Goal: Complete application form

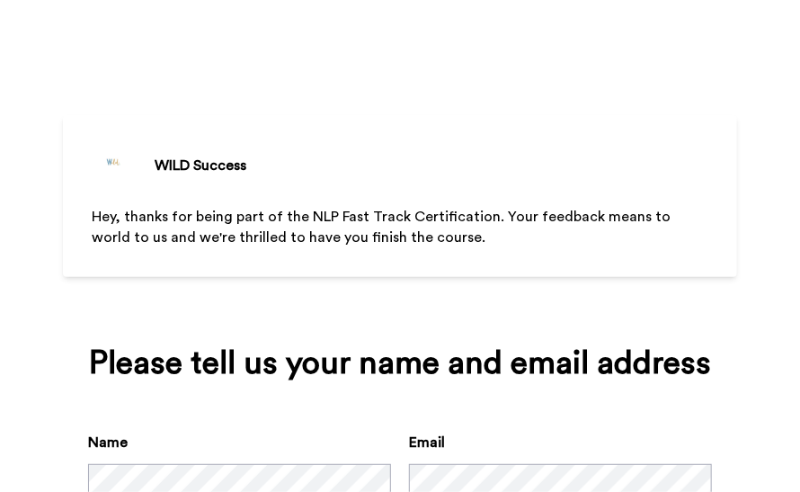
scroll to position [137, 0]
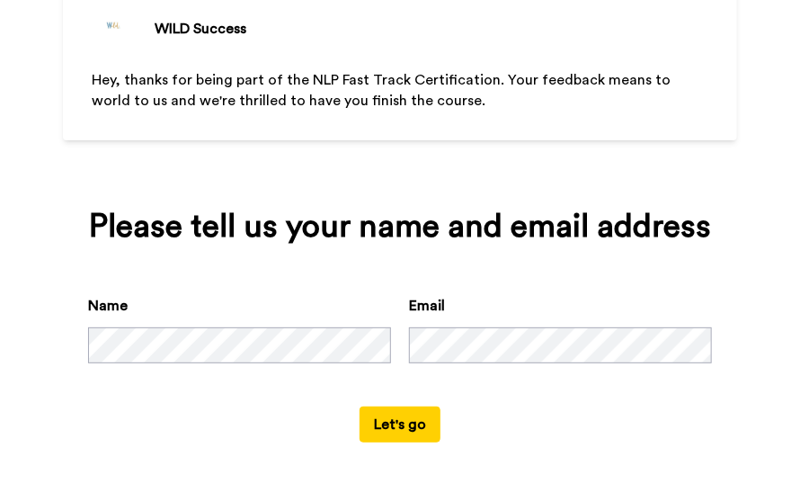
click at [383, 415] on button "Let's go" at bounding box center [400, 424] width 81 height 36
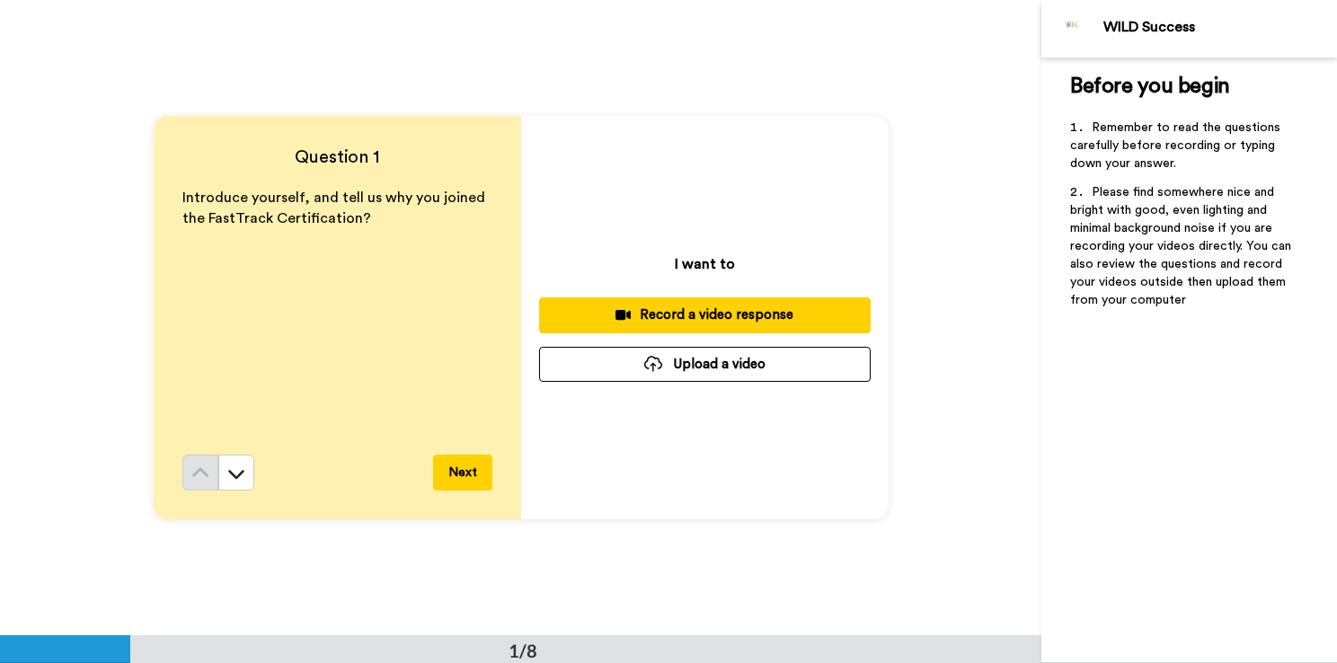
click at [656, 313] on div "Record a video response" at bounding box center [705, 315] width 303 height 19
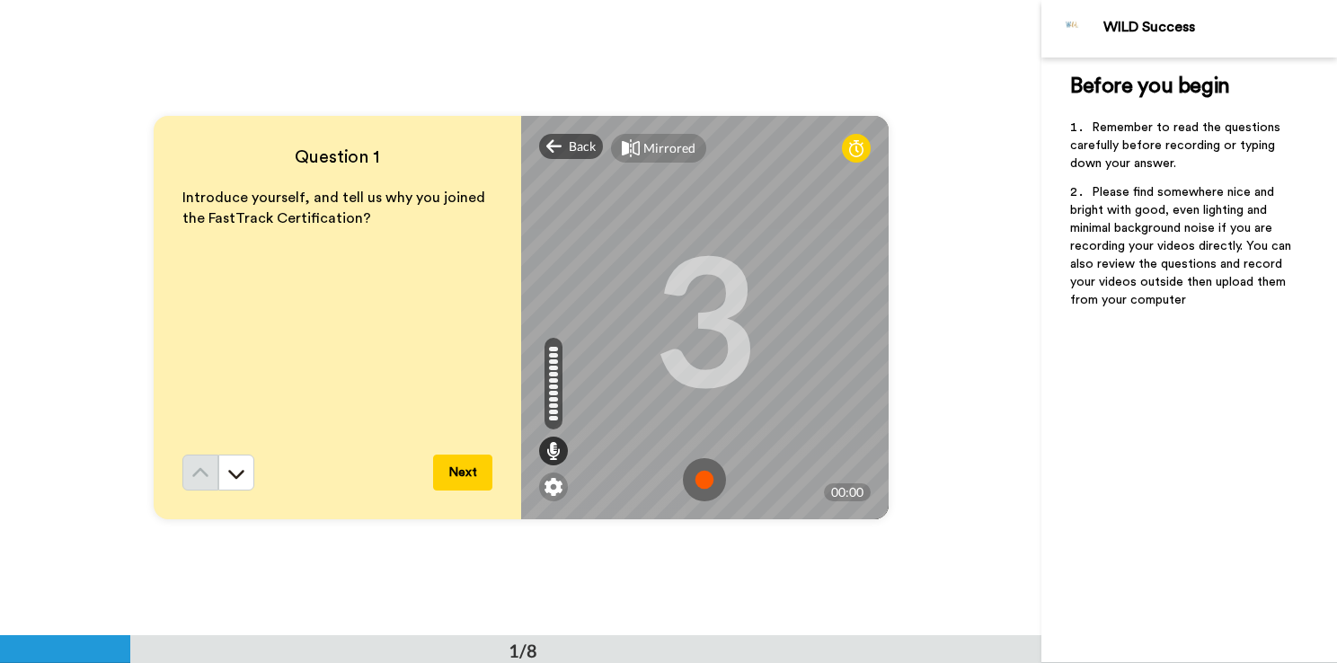
click at [799, 491] on div "Question 1 Introduce yourself, and tell us why you joined the FastTrack Certifi…" at bounding box center [521, 317] width 1042 height 635
click at [704, 475] on img at bounding box center [704, 479] width 43 height 43
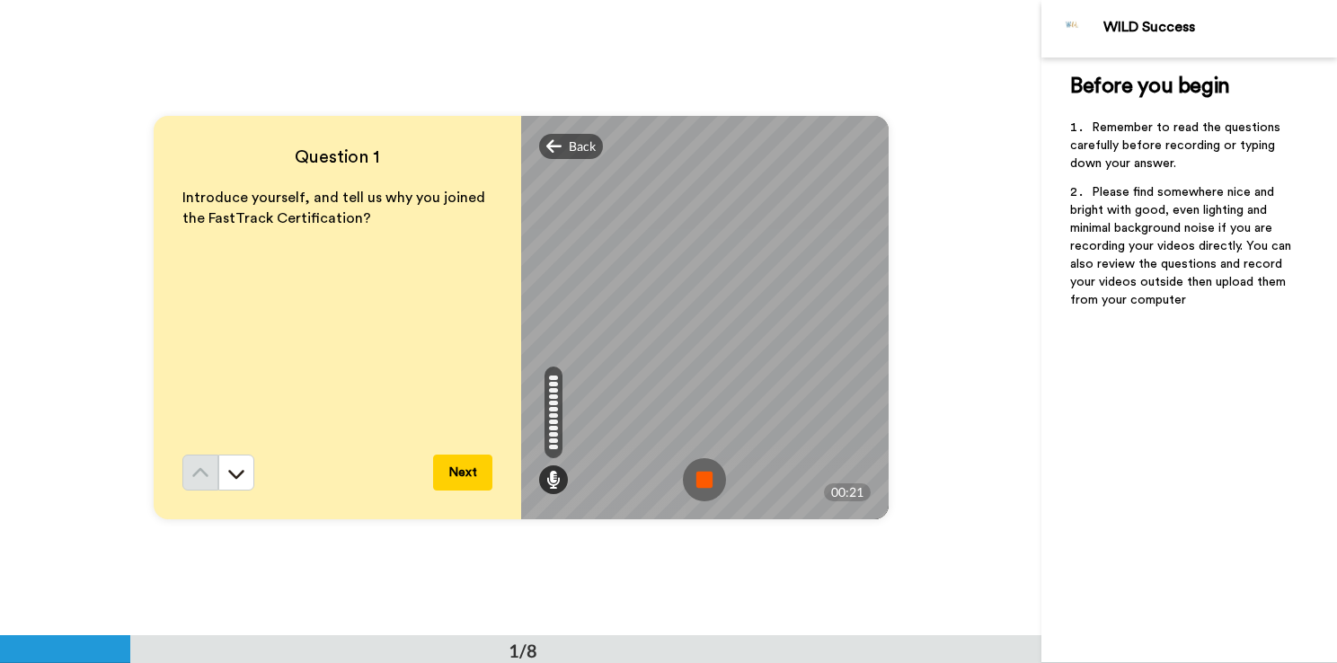
click at [704, 475] on img at bounding box center [704, 479] width 43 height 43
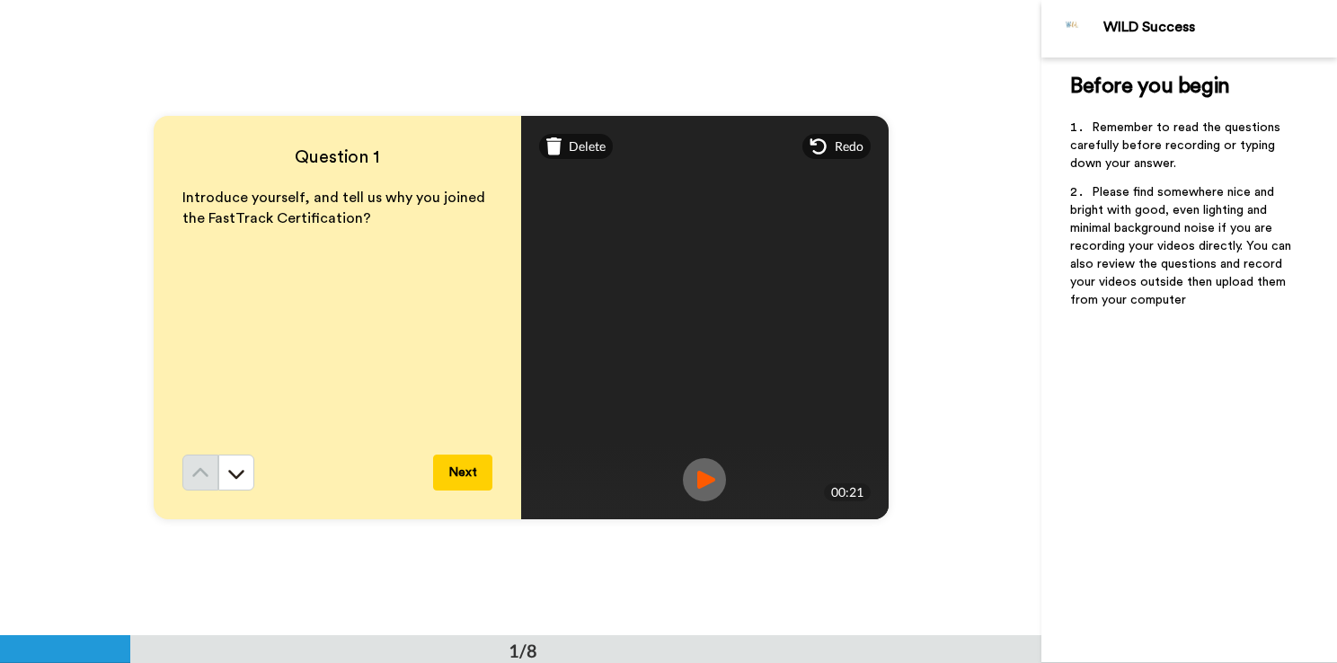
click at [799, 151] on icon at bounding box center [819, 147] width 18 height 18
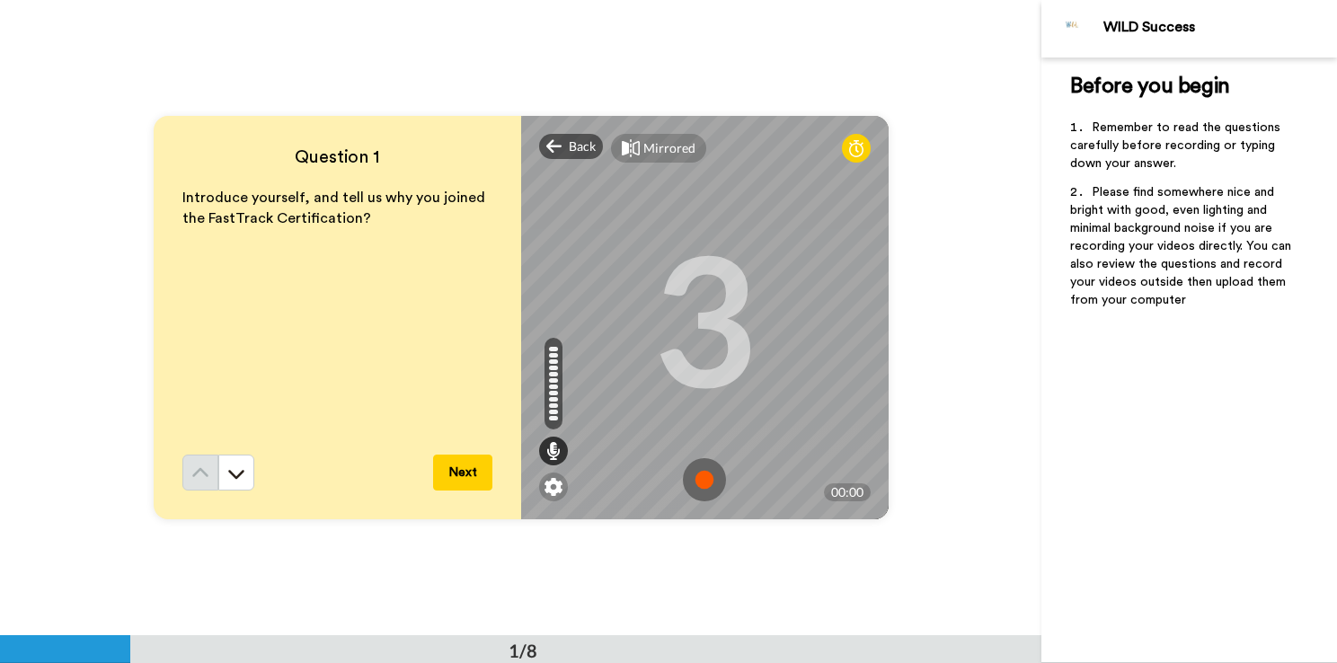
click at [701, 469] on img at bounding box center [704, 479] width 43 height 43
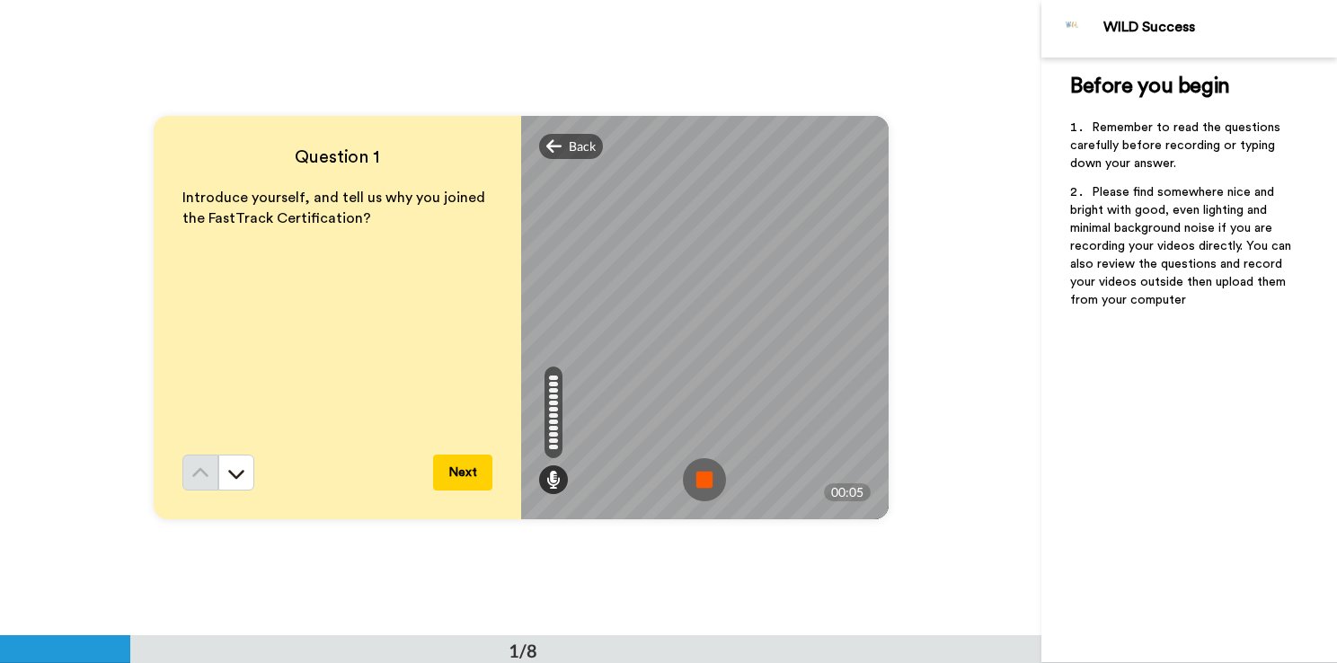
click at [701, 469] on img at bounding box center [704, 479] width 43 height 43
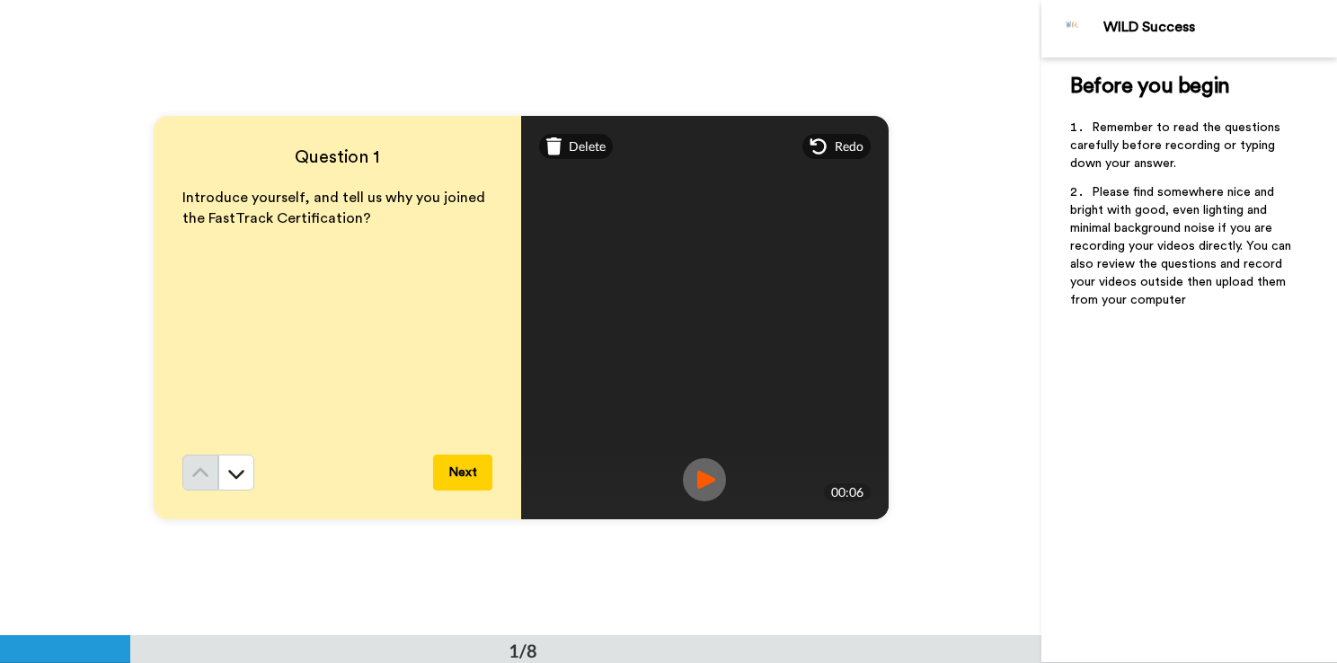
click at [799, 191] on div "Question 1 Introduce yourself, and tell us why you joined the FastTrack Certifi…" at bounding box center [521, 317] width 1042 height 635
click at [799, 138] on icon at bounding box center [818, 146] width 16 height 16
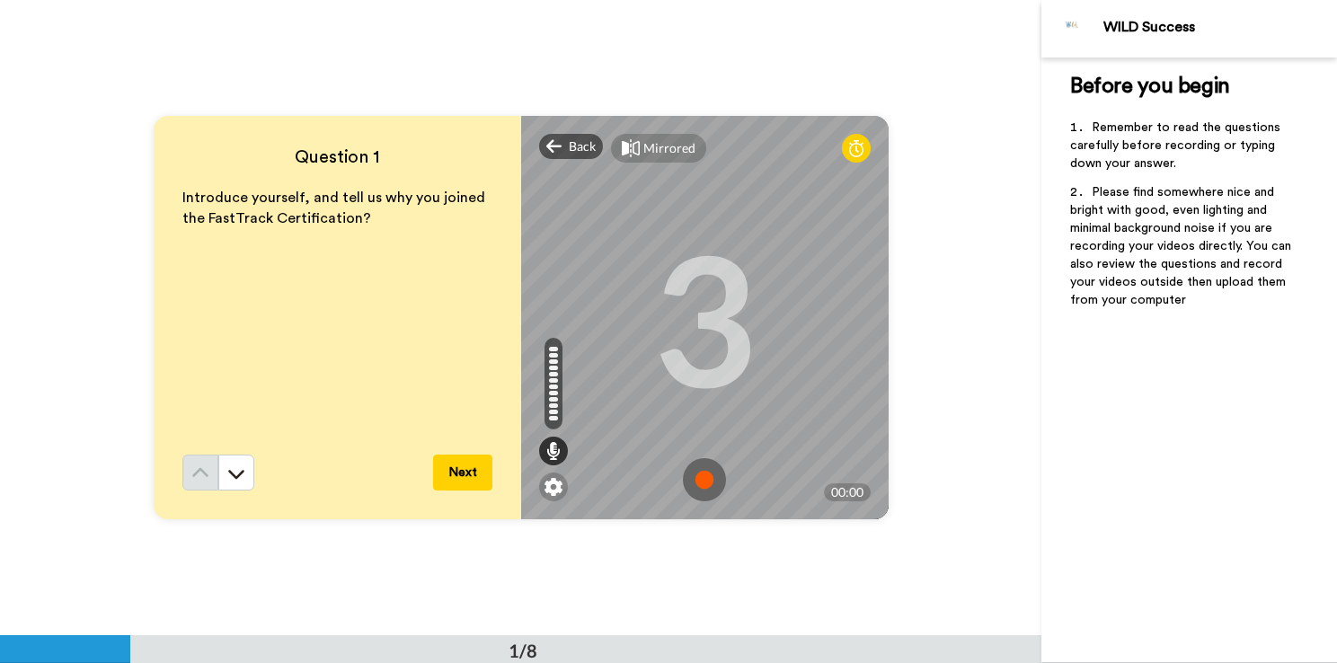
click at [690, 480] on img at bounding box center [704, 479] width 43 height 43
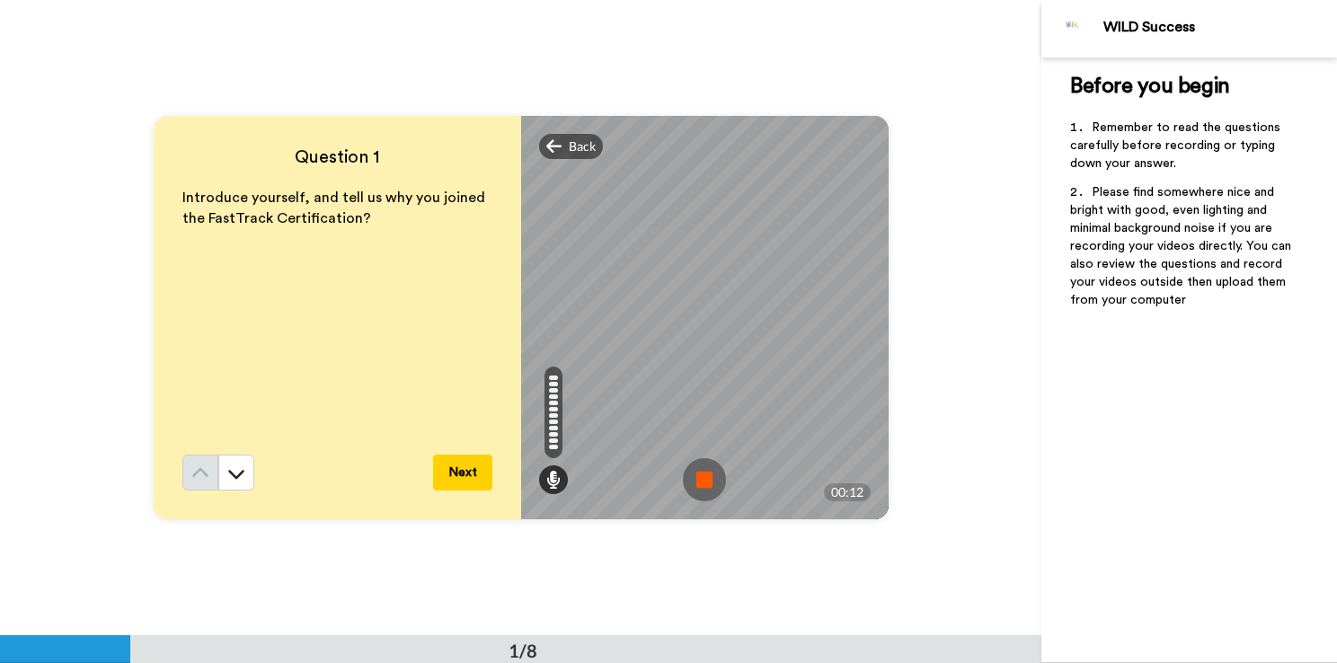
click at [690, 480] on img at bounding box center [704, 479] width 43 height 43
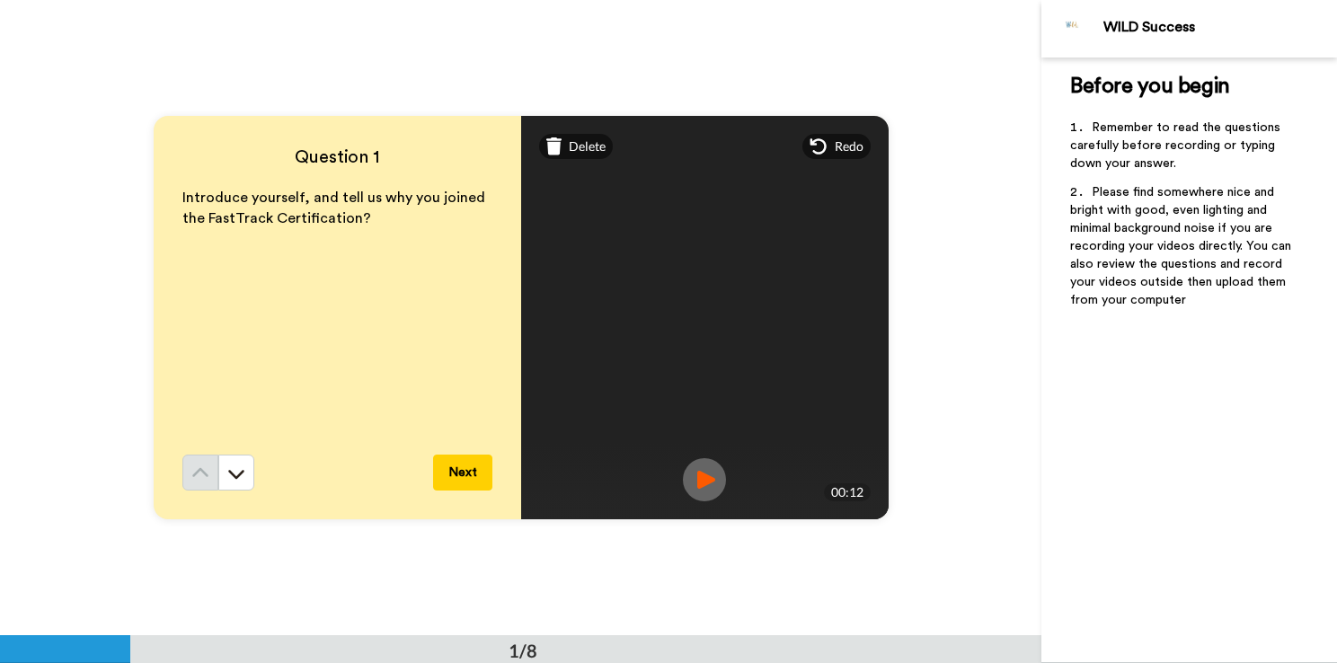
click at [799, 149] on icon at bounding box center [819, 147] width 18 height 18
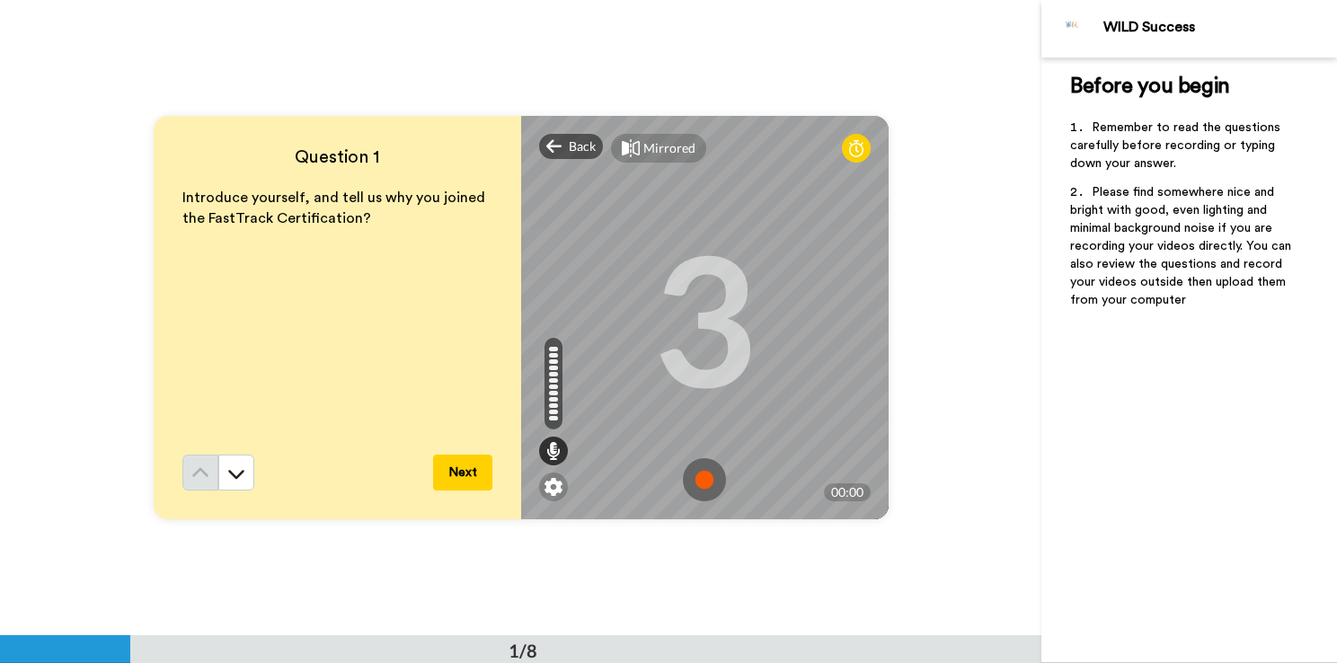
click at [690, 474] on img at bounding box center [704, 479] width 43 height 43
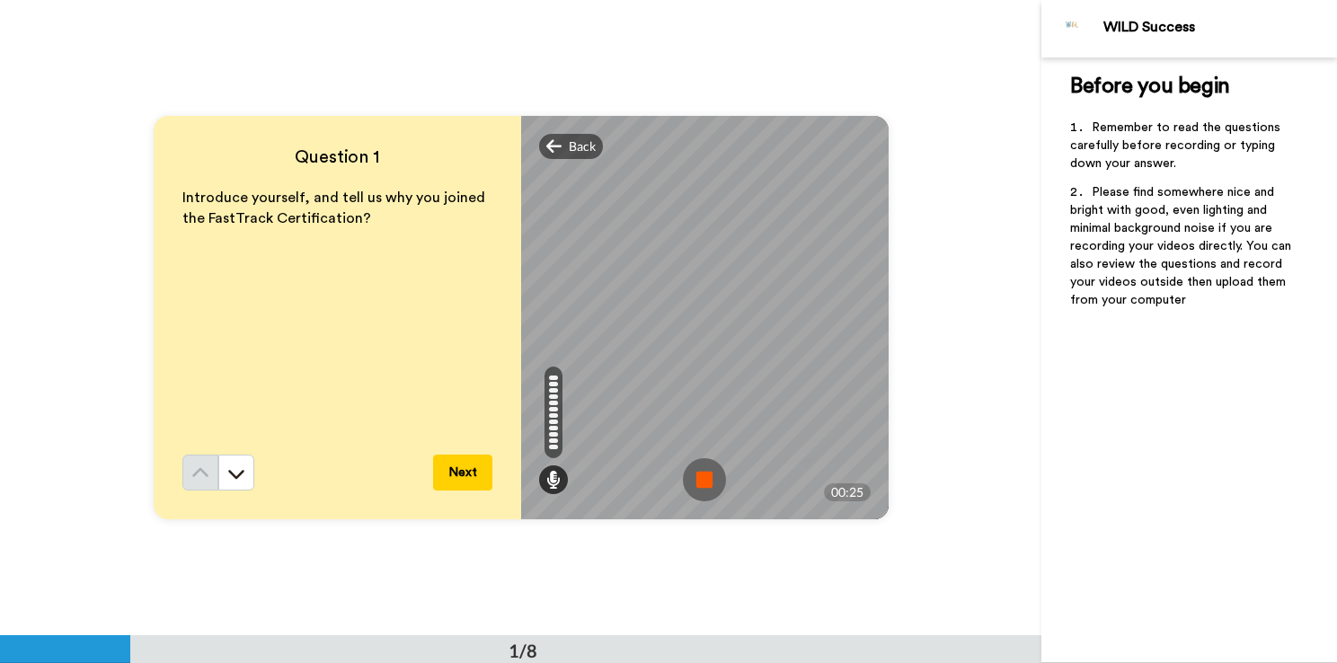
click at [690, 474] on img at bounding box center [704, 479] width 43 height 43
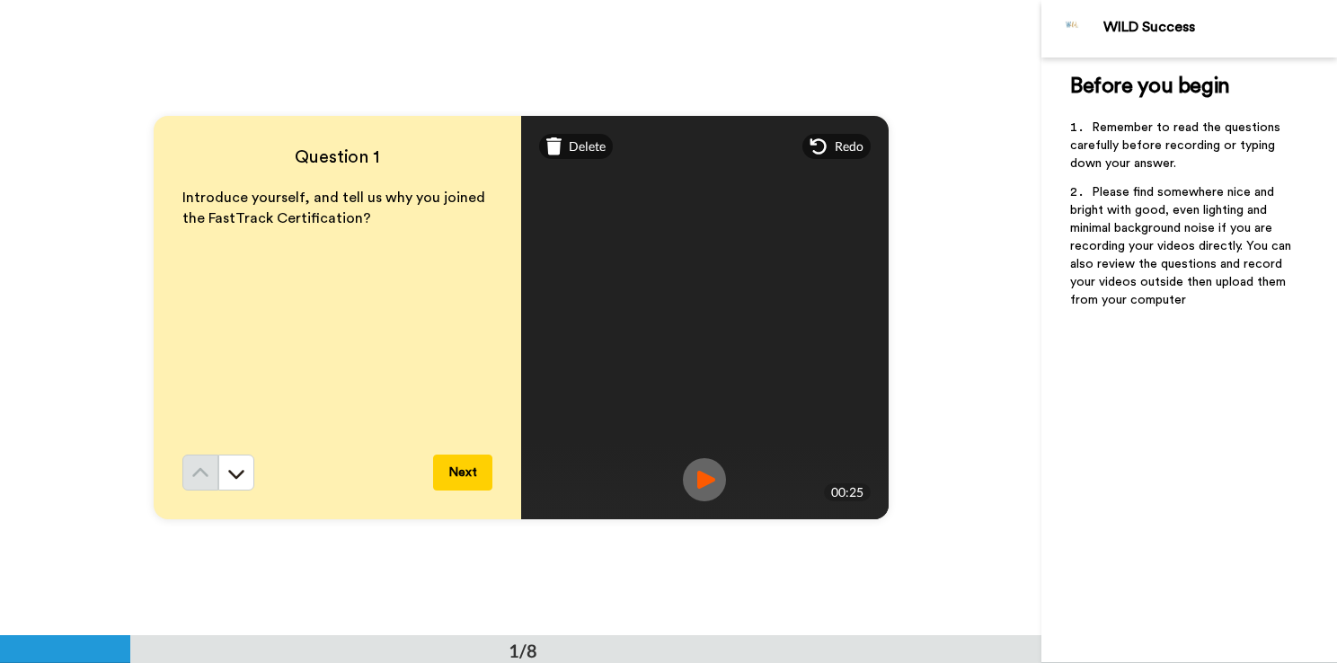
click at [436, 469] on button "Next" at bounding box center [462, 473] width 59 height 36
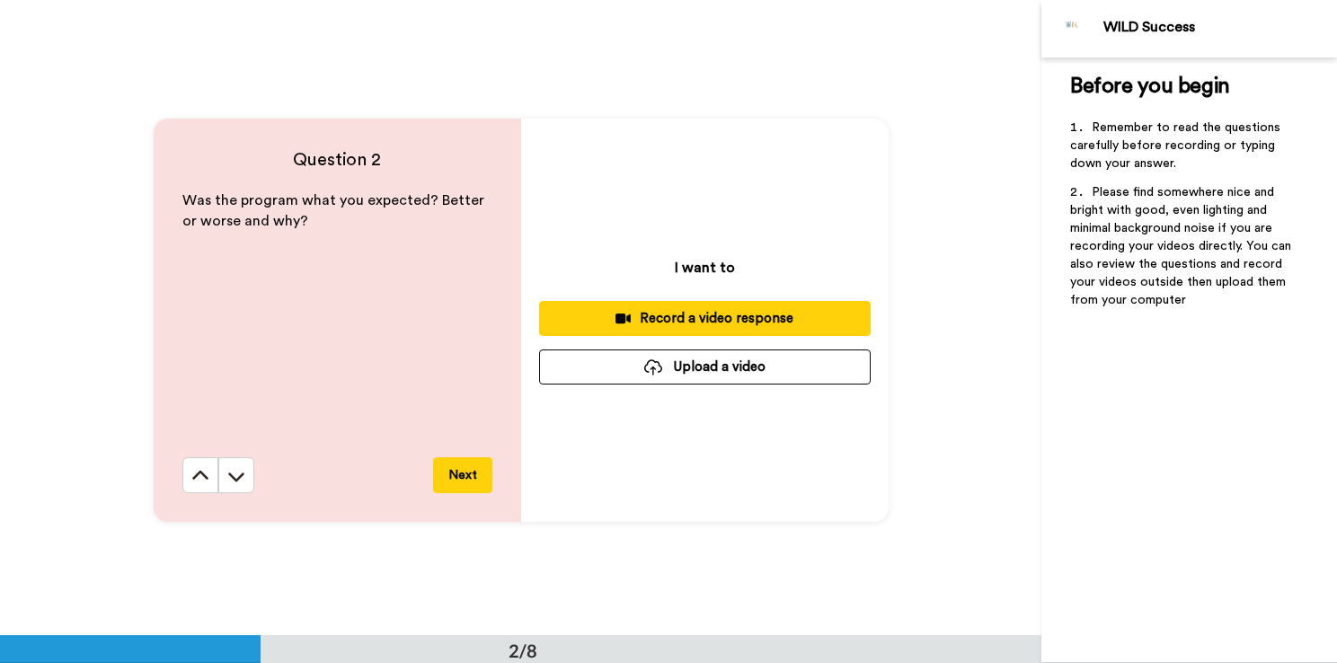
scroll to position [636, 0]
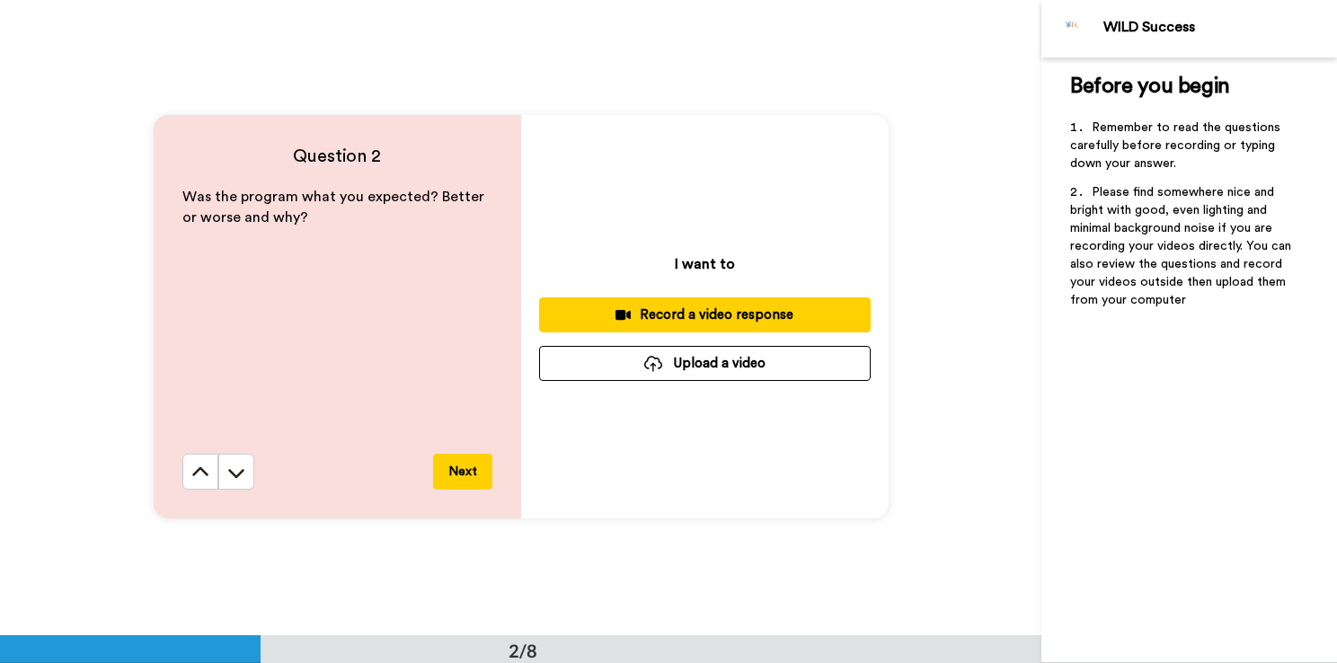
click at [702, 311] on div "Record a video response" at bounding box center [705, 315] width 303 height 19
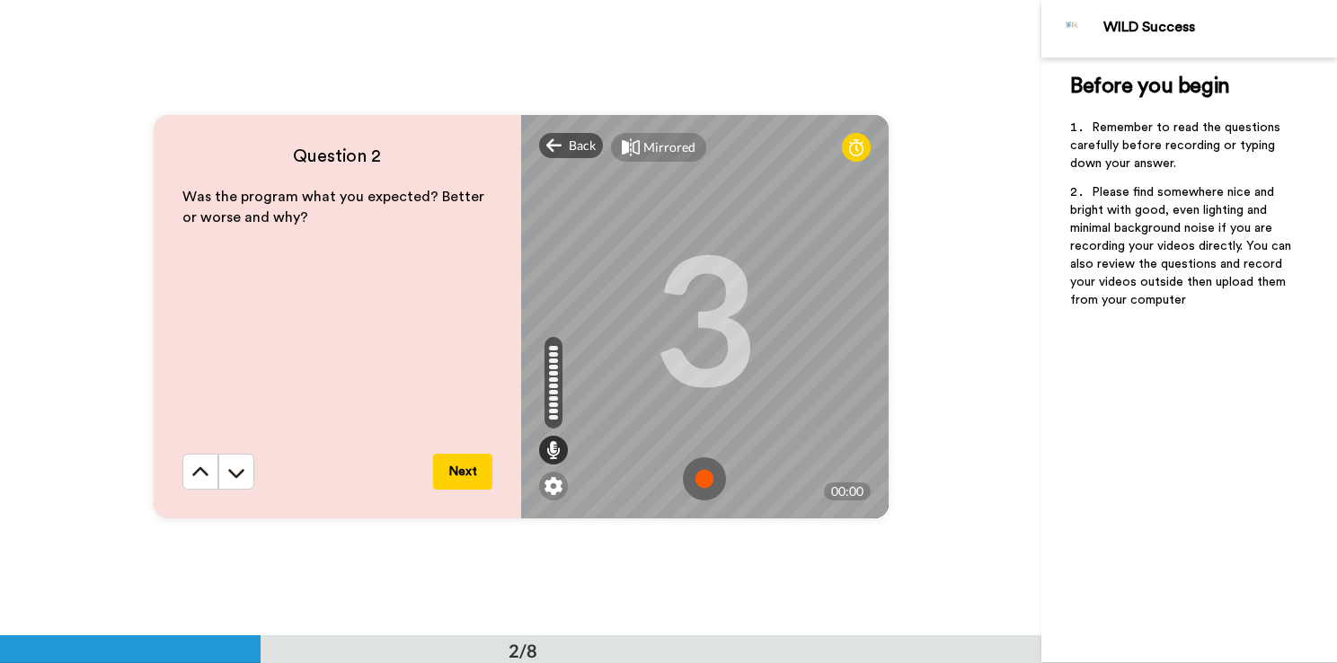
click at [695, 479] on img at bounding box center [704, 478] width 43 height 43
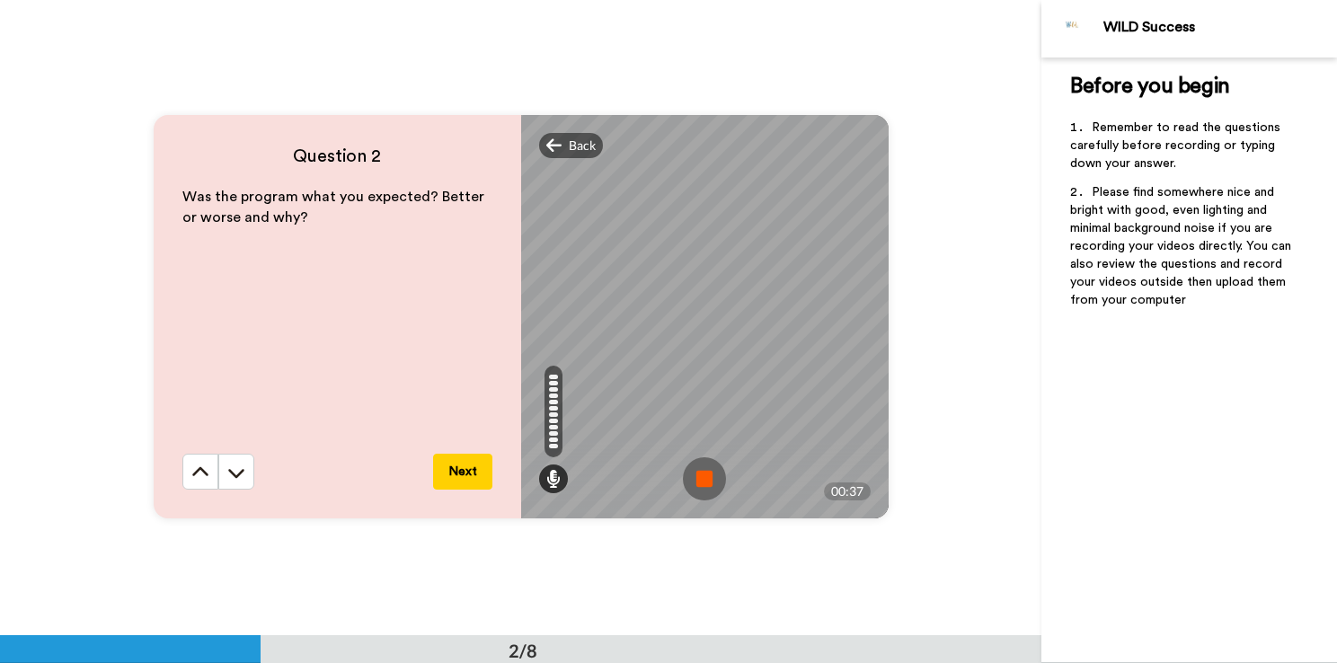
click at [695, 479] on img at bounding box center [704, 478] width 43 height 43
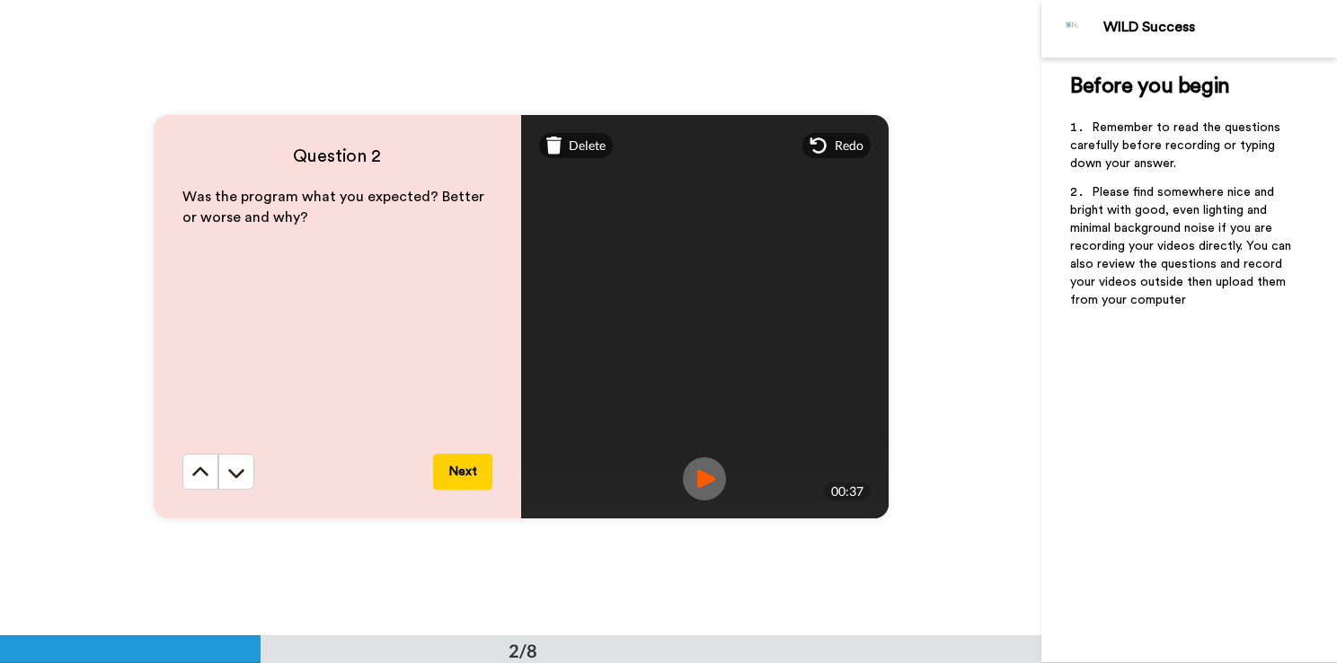
click at [467, 466] on button "Next" at bounding box center [462, 472] width 59 height 36
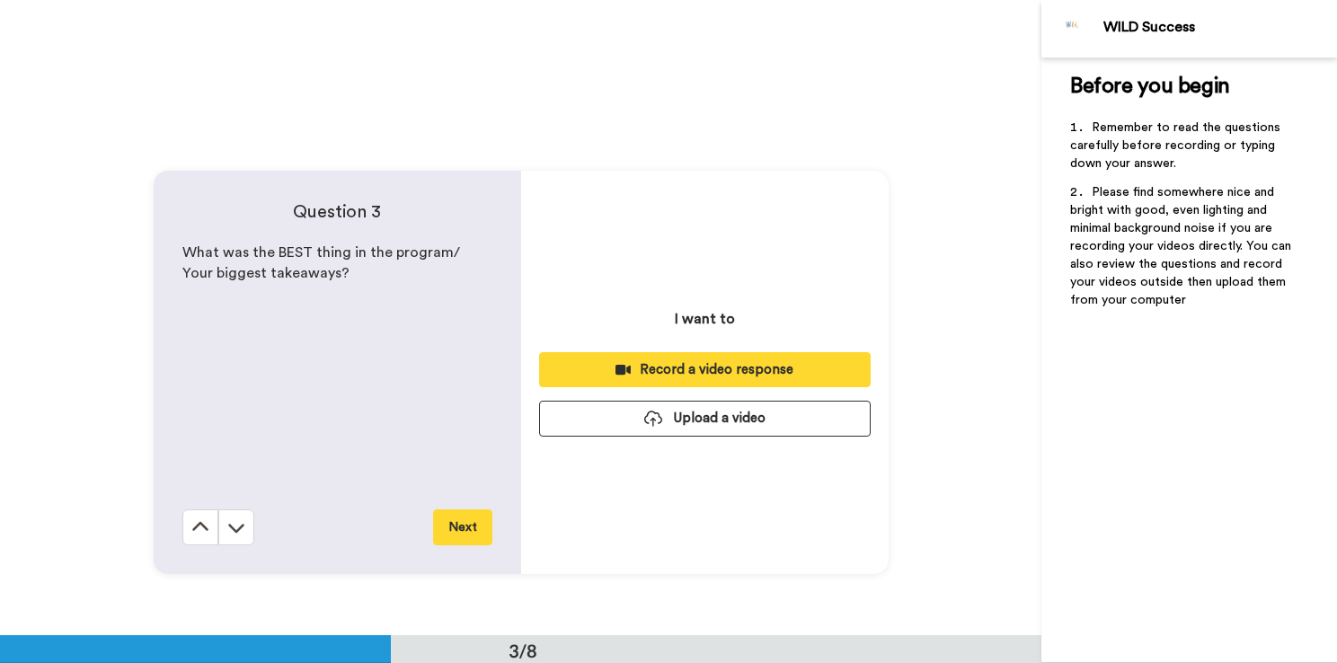
scroll to position [1273, 0]
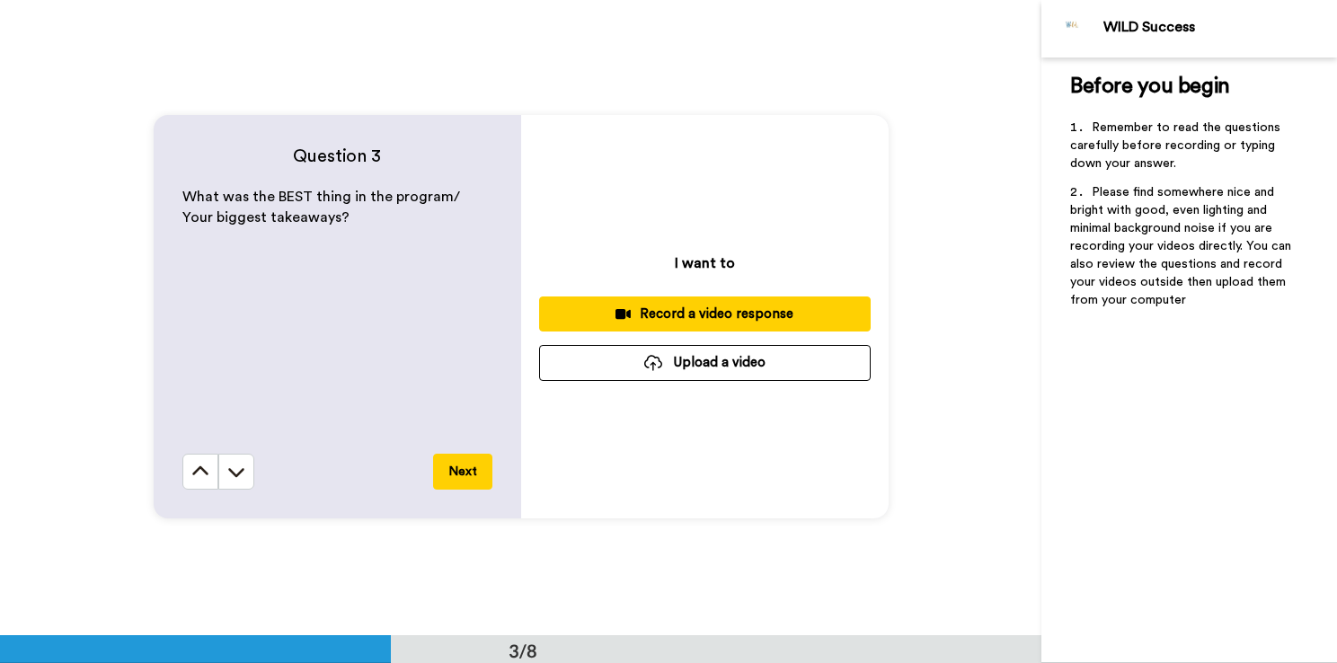
click at [697, 318] on div "Record a video response" at bounding box center [705, 314] width 303 height 19
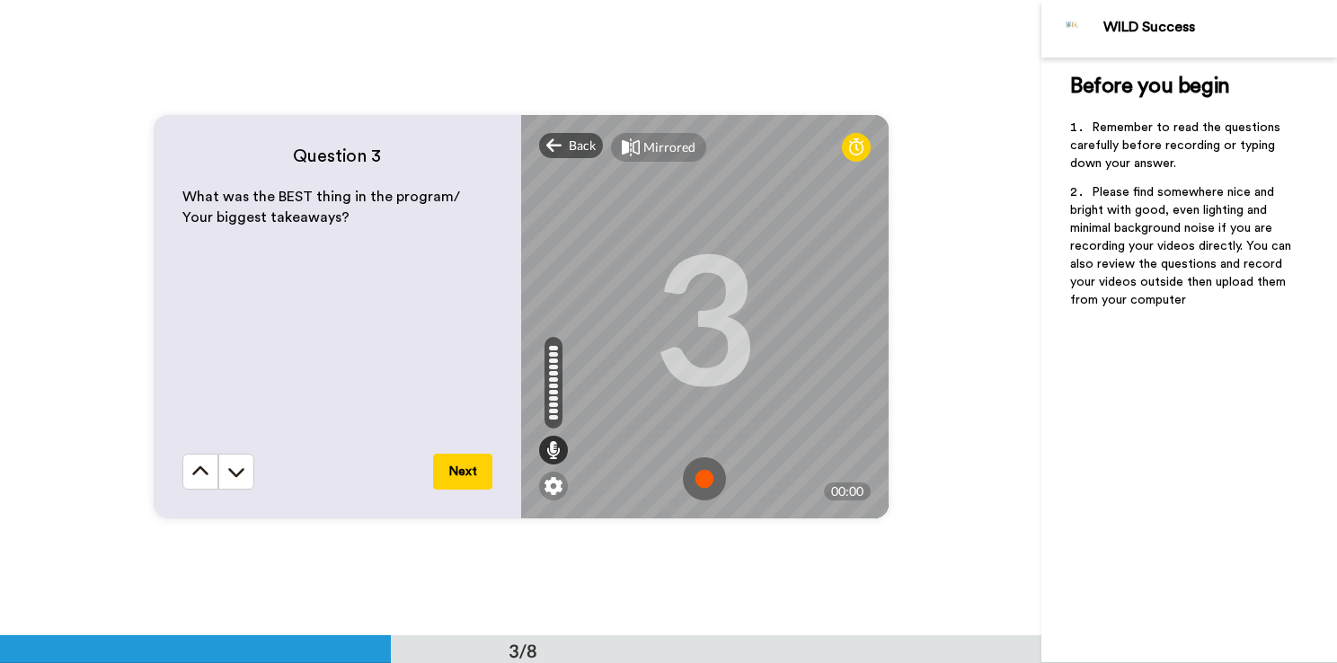
click at [696, 476] on img at bounding box center [704, 478] width 43 height 43
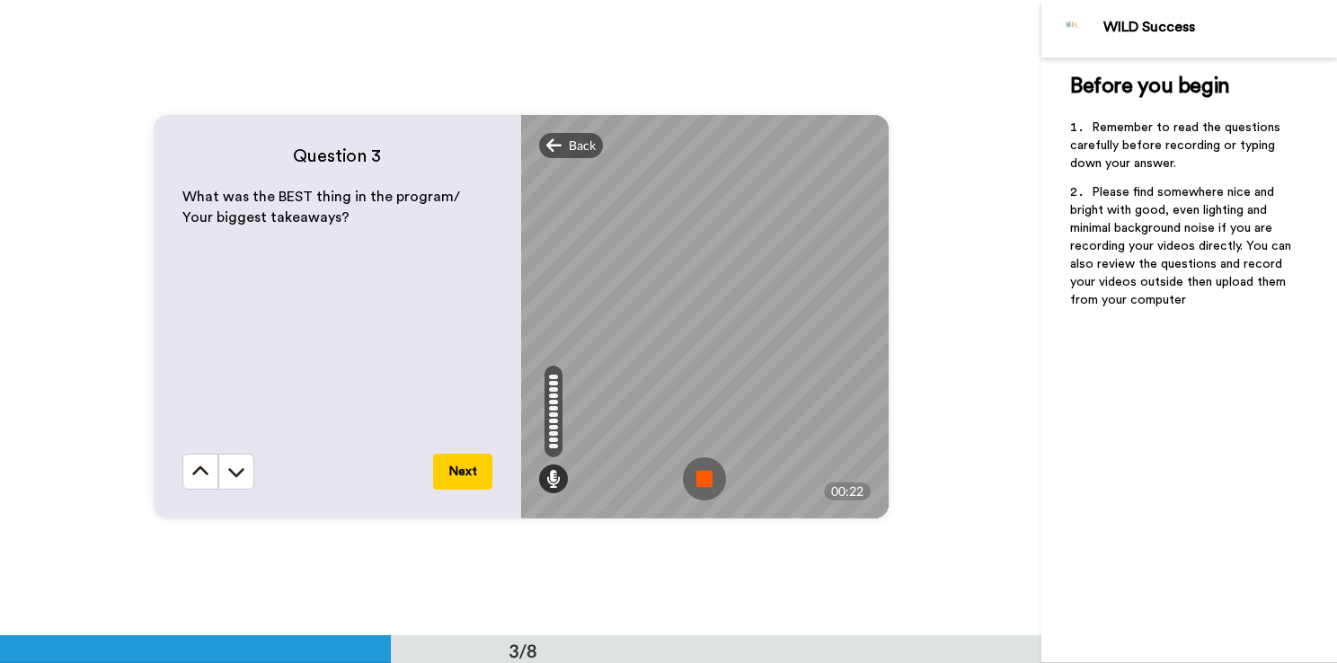
click at [696, 476] on img at bounding box center [704, 478] width 43 height 43
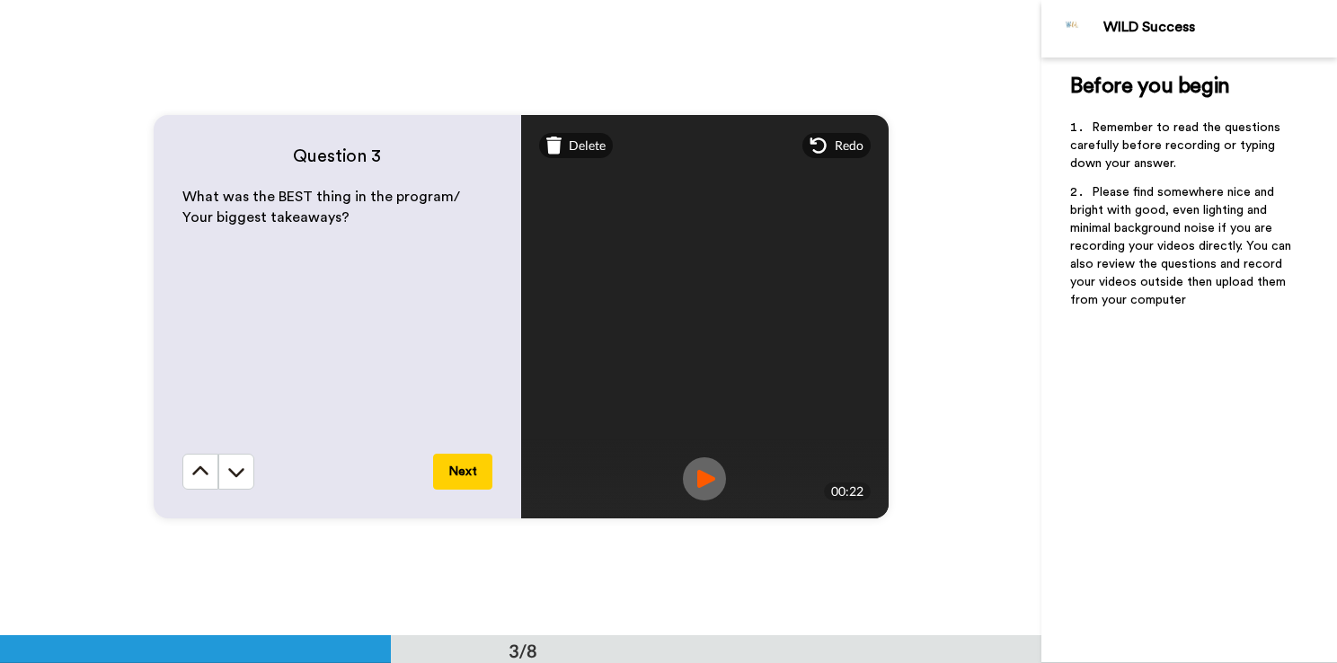
click at [454, 469] on button "Next" at bounding box center [462, 472] width 59 height 36
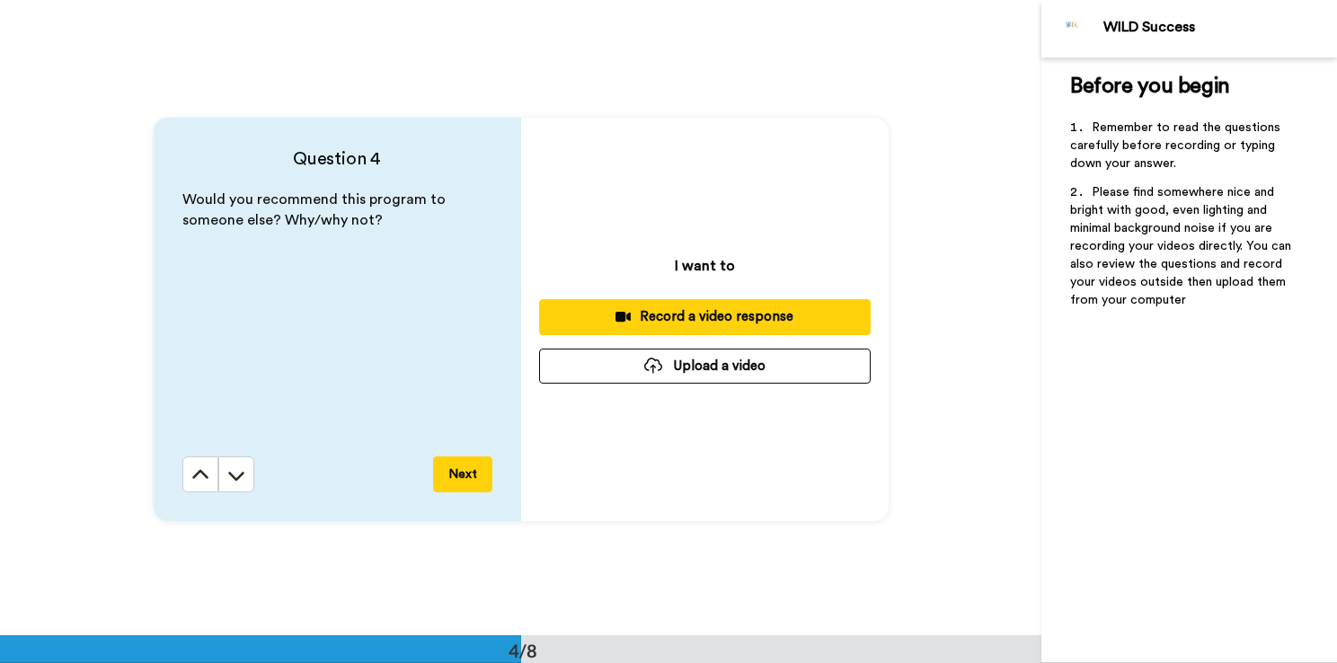
scroll to position [1909, 0]
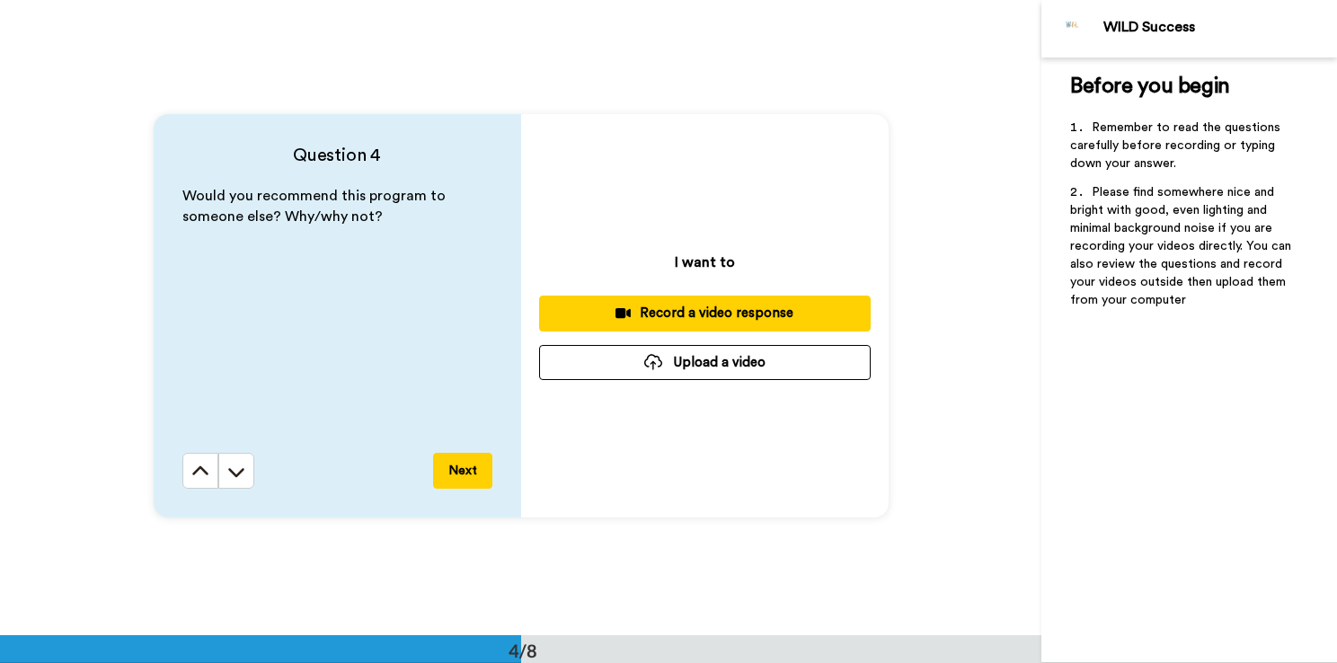
click at [676, 315] on div "Record a video response" at bounding box center [705, 313] width 303 height 19
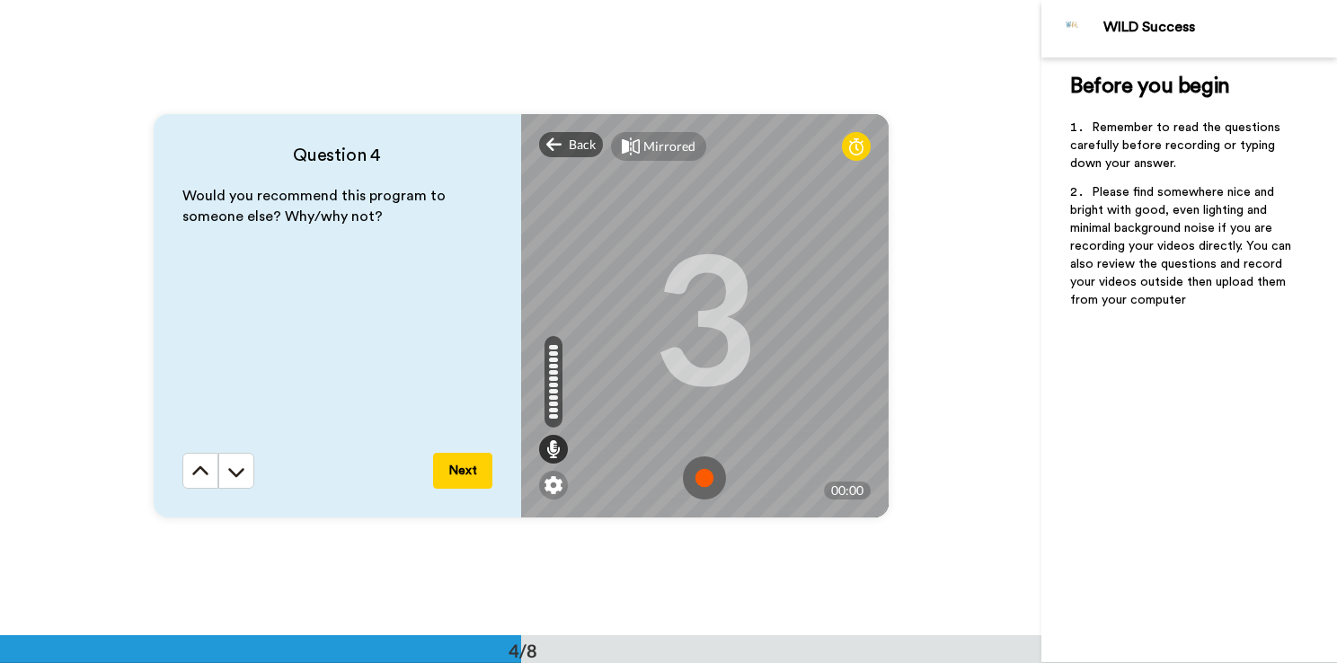
click at [688, 473] on img at bounding box center [704, 478] width 43 height 43
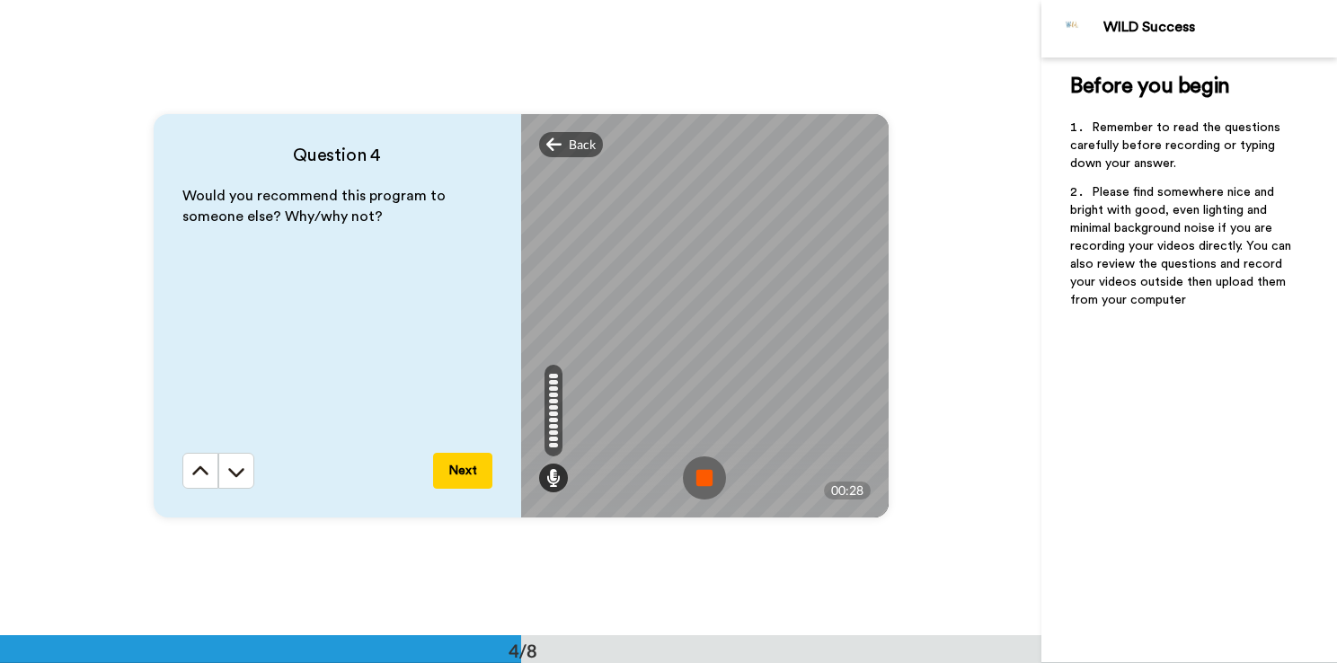
click at [697, 481] on img at bounding box center [704, 478] width 43 height 43
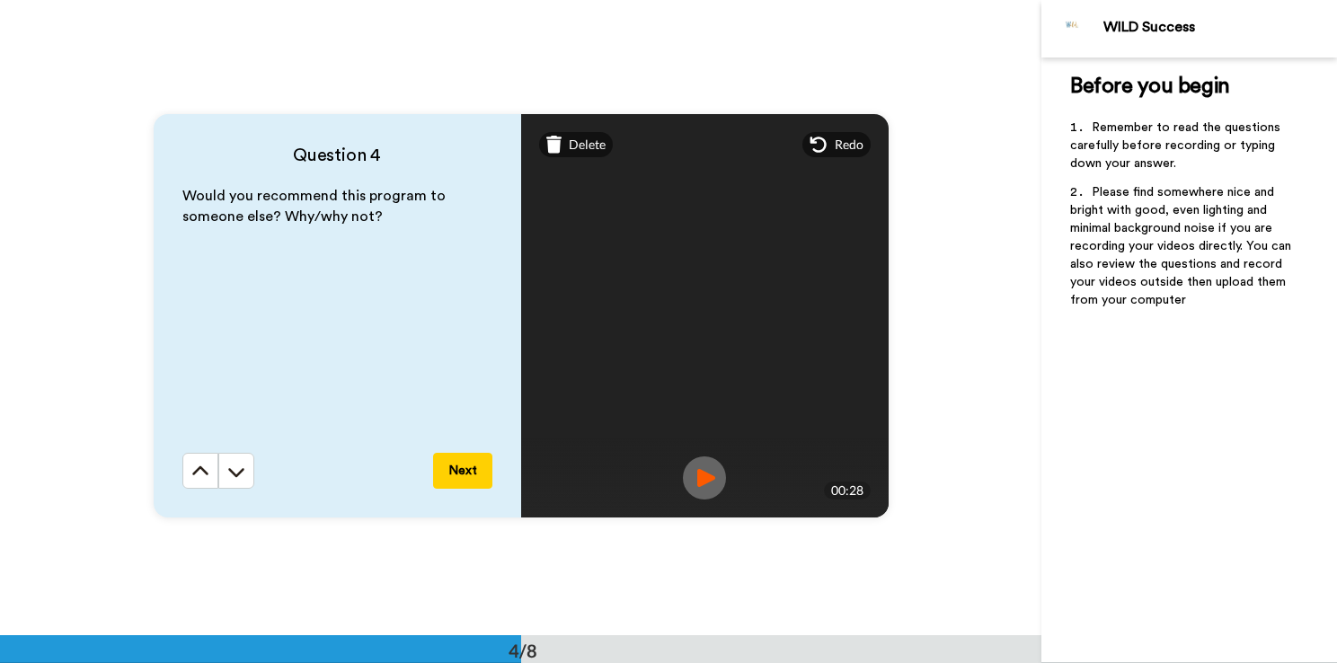
click at [457, 461] on button "Next" at bounding box center [462, 471] width 59 height 36
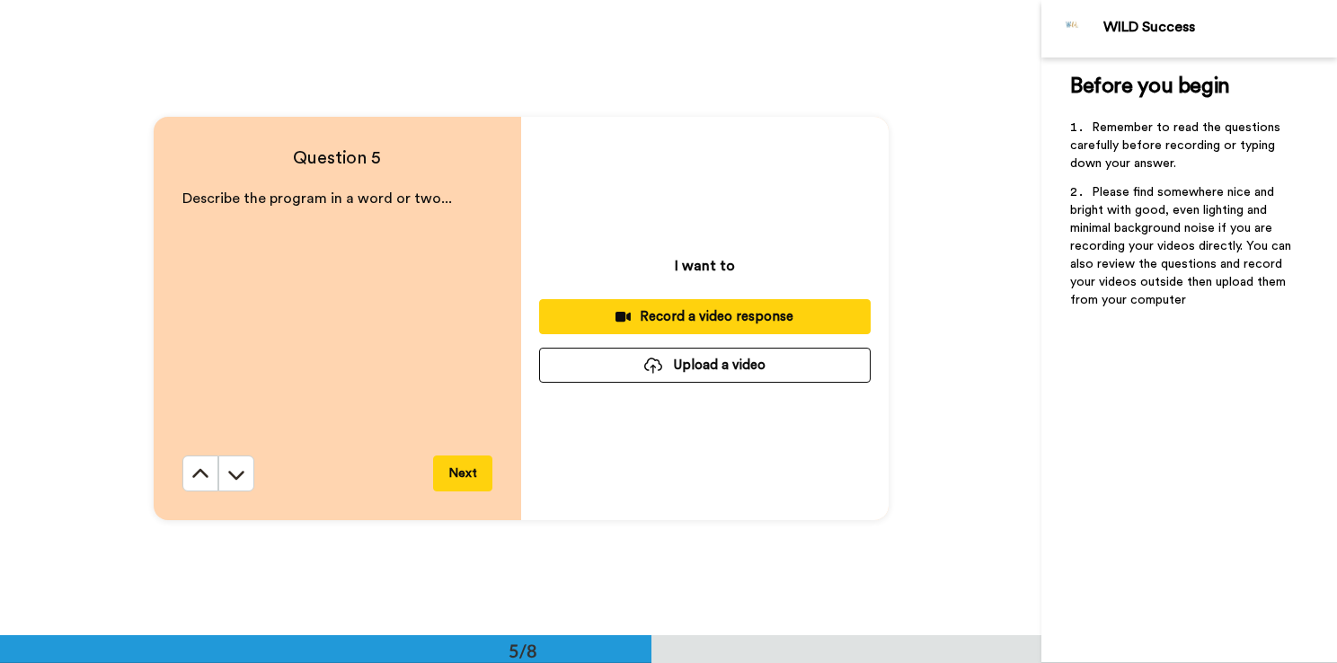
scroll to position [2545, 0]
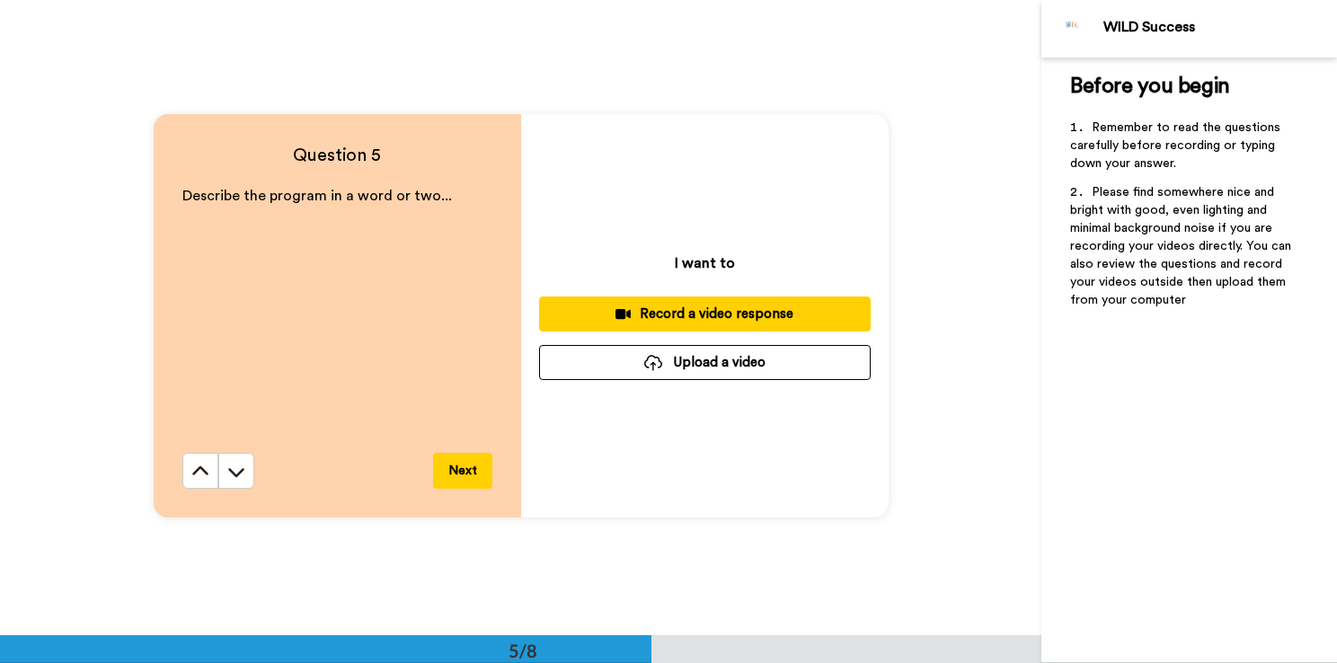
click at [688, 310] on div "Record a video response" at bounding box center [705, 314] width 303 height 19
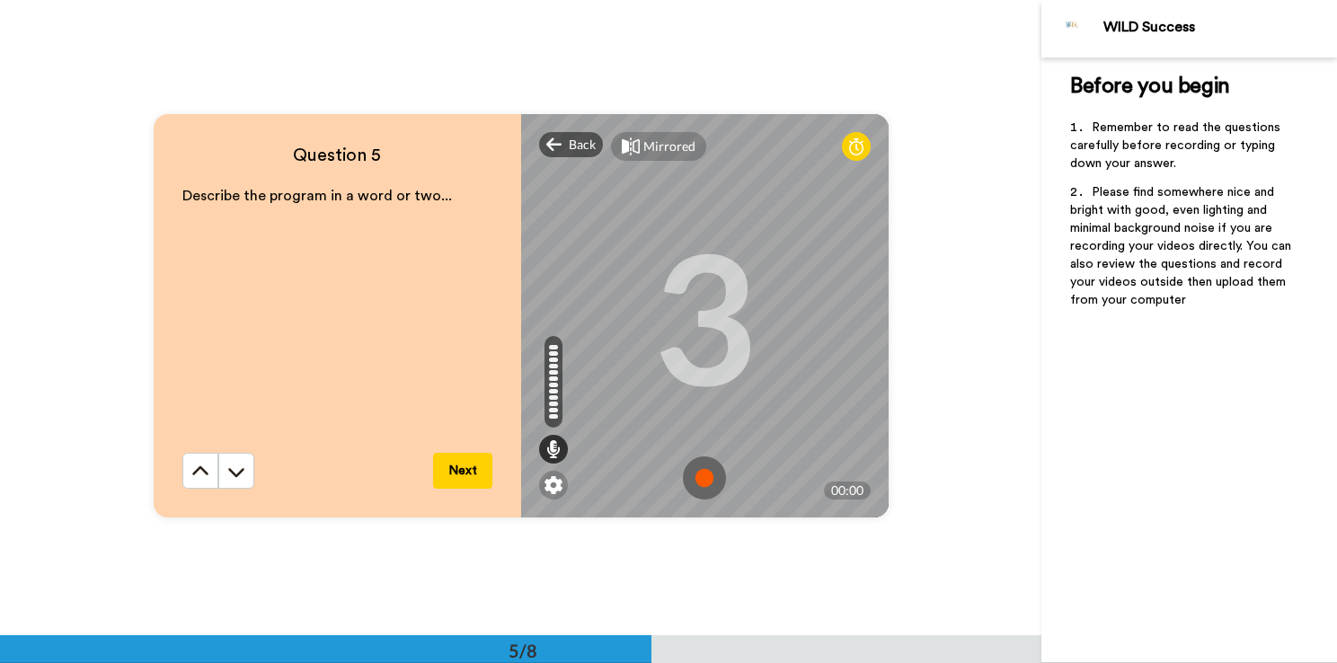
click at [689, 480] on img at bounding box center [704, 478] width 43 height 43
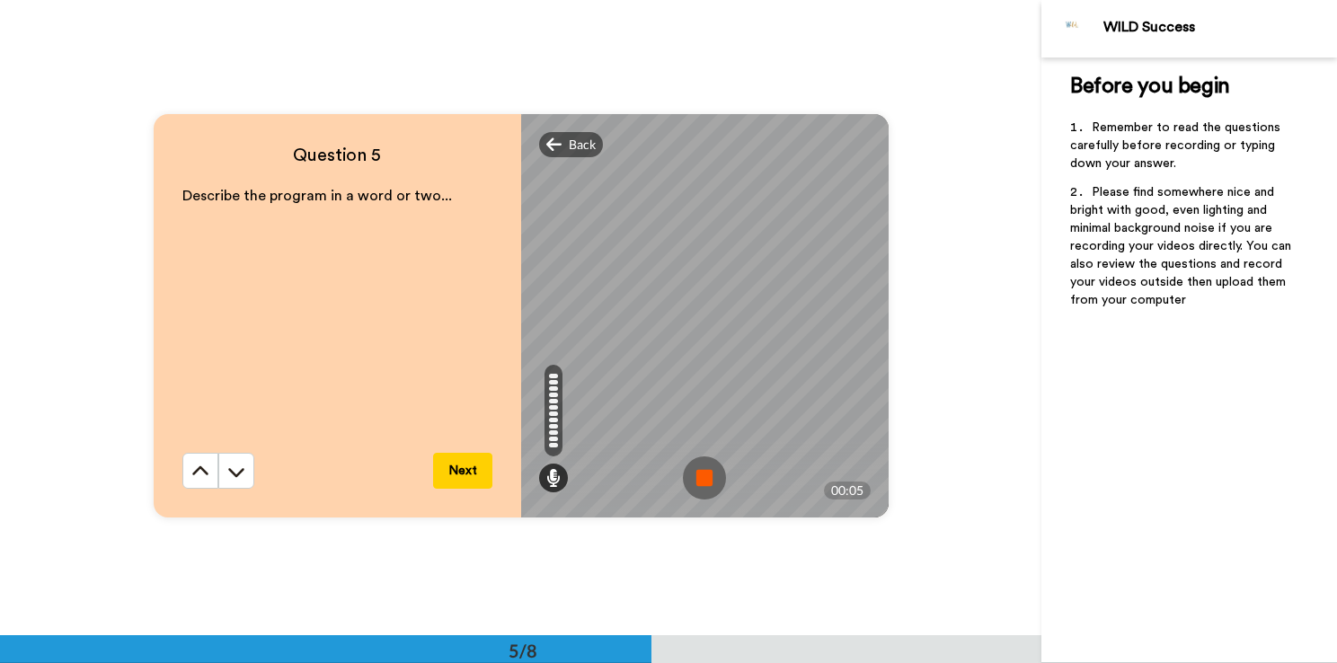
click at [464, 464] on button "Next" at bounding box center [462, 471] width 59 height 36
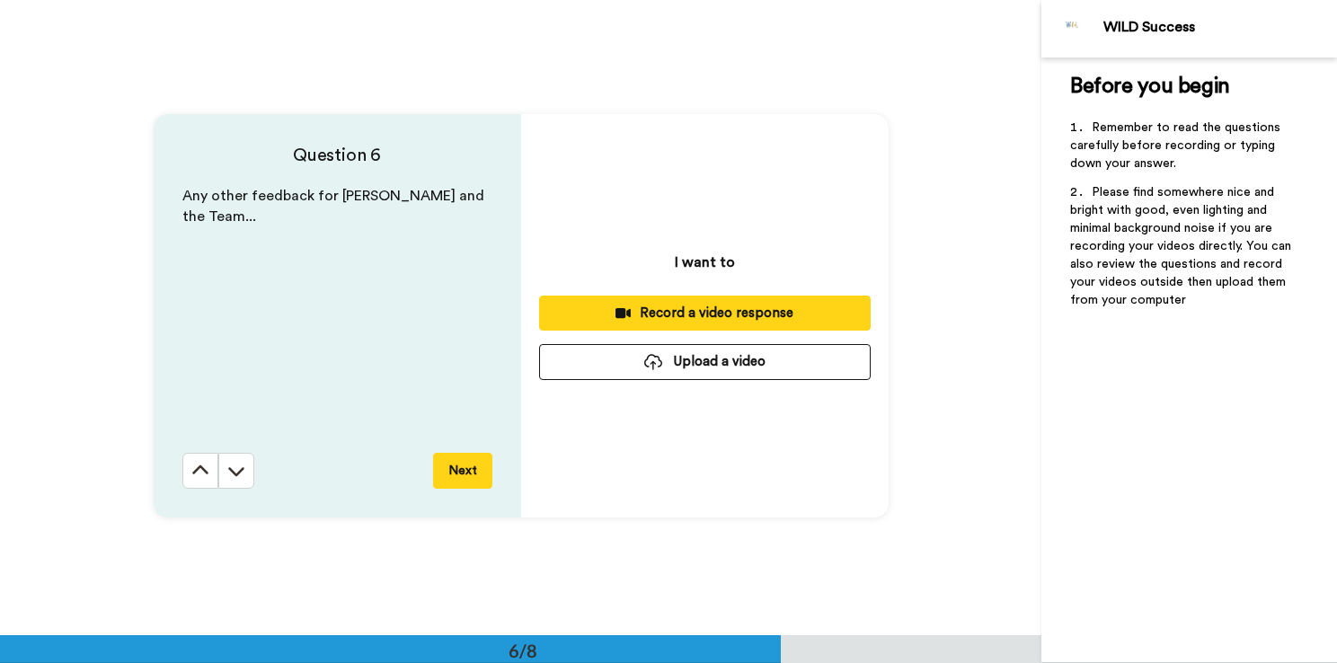
scroll to position [3181, 0]
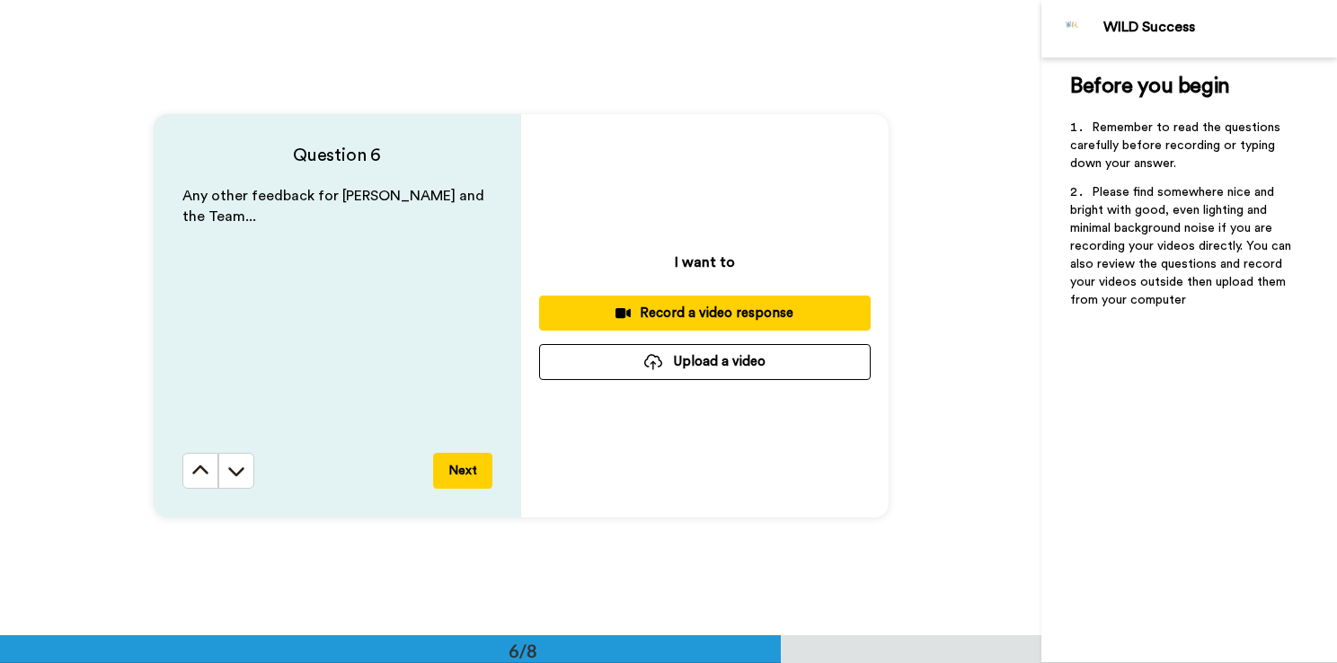
click at [659, 316] on div "Record a video response" at bounding box center [705, 313] width 303 height 19
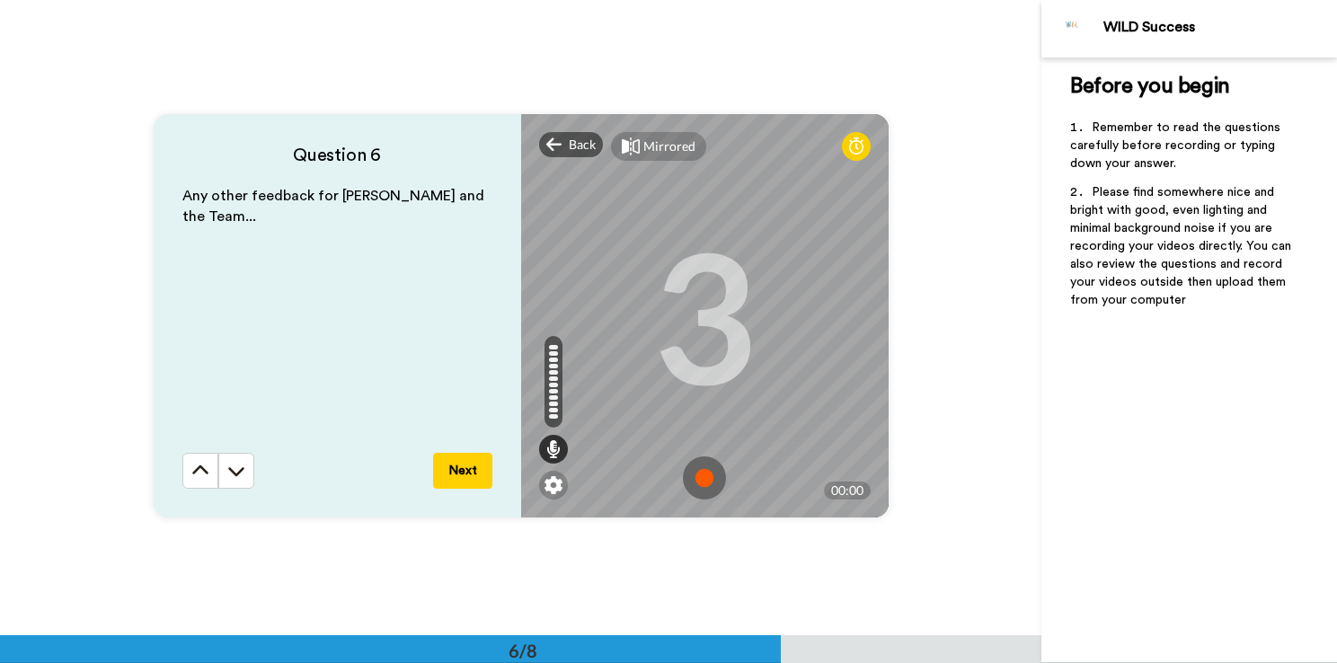
click at [700, 467] on img at bounding box center [704, 478] width 43 height 43
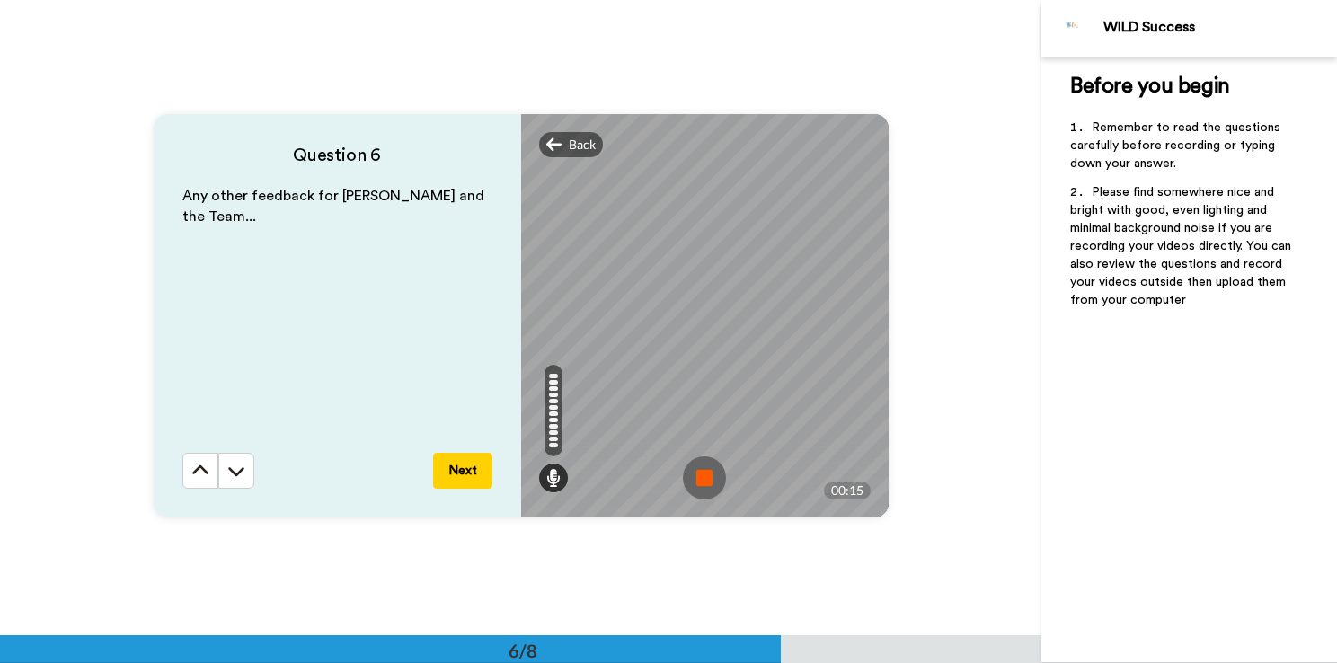
click at [688, 476] on img at bounding box center [704, 478] width 43 height 43
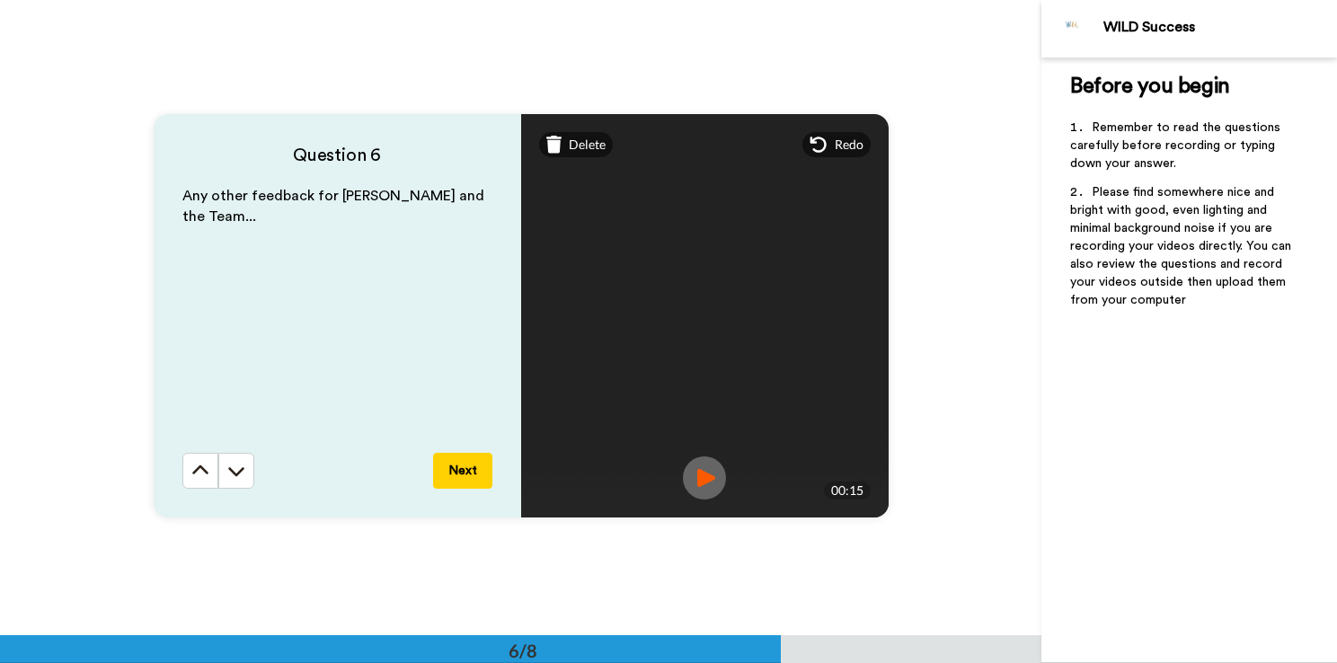
click at [461, 464] on button "Next" at bounding box center [462, 471] width 59 height 36
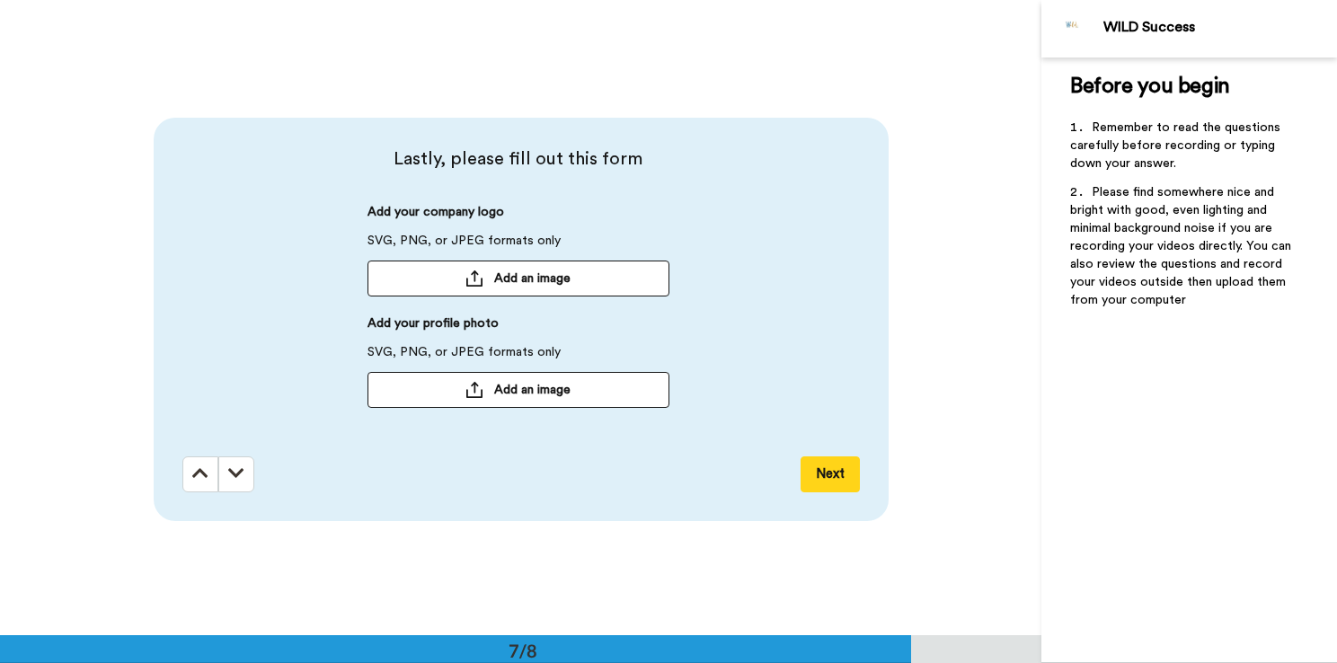
scroll to position [3817, 0]
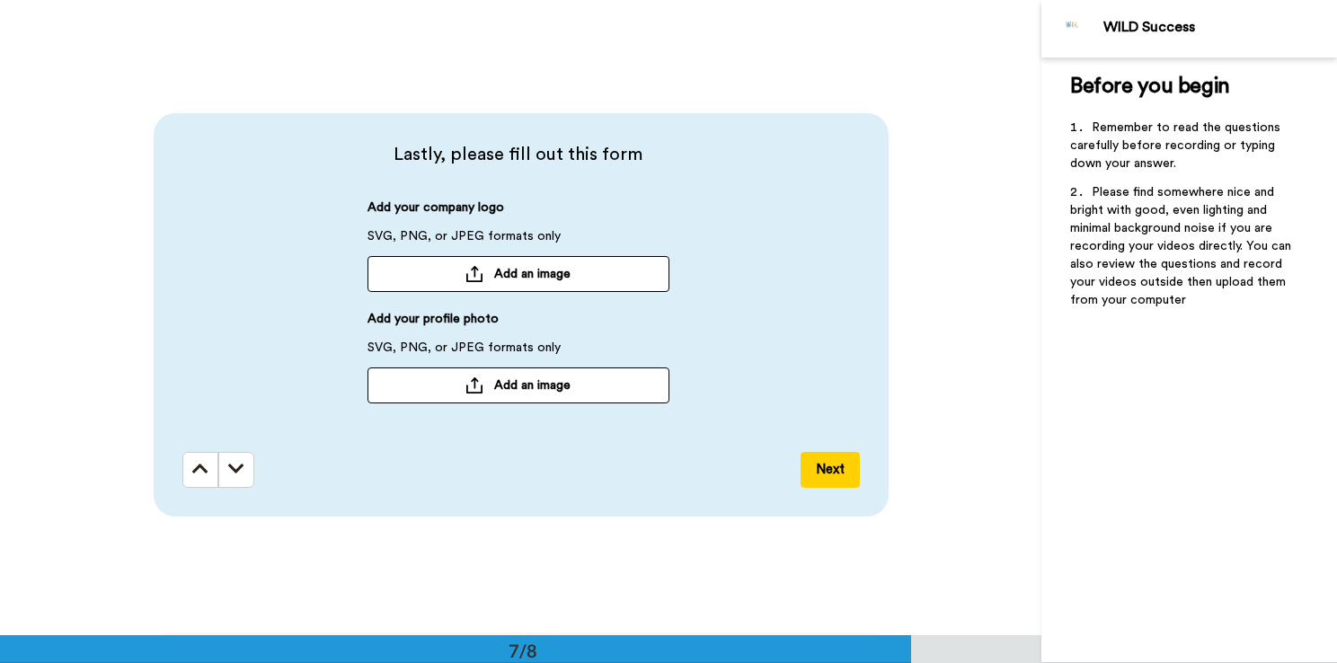
click at [500, 383] on span "Add an image" at bounding box center [532, 386] width 76 height 18
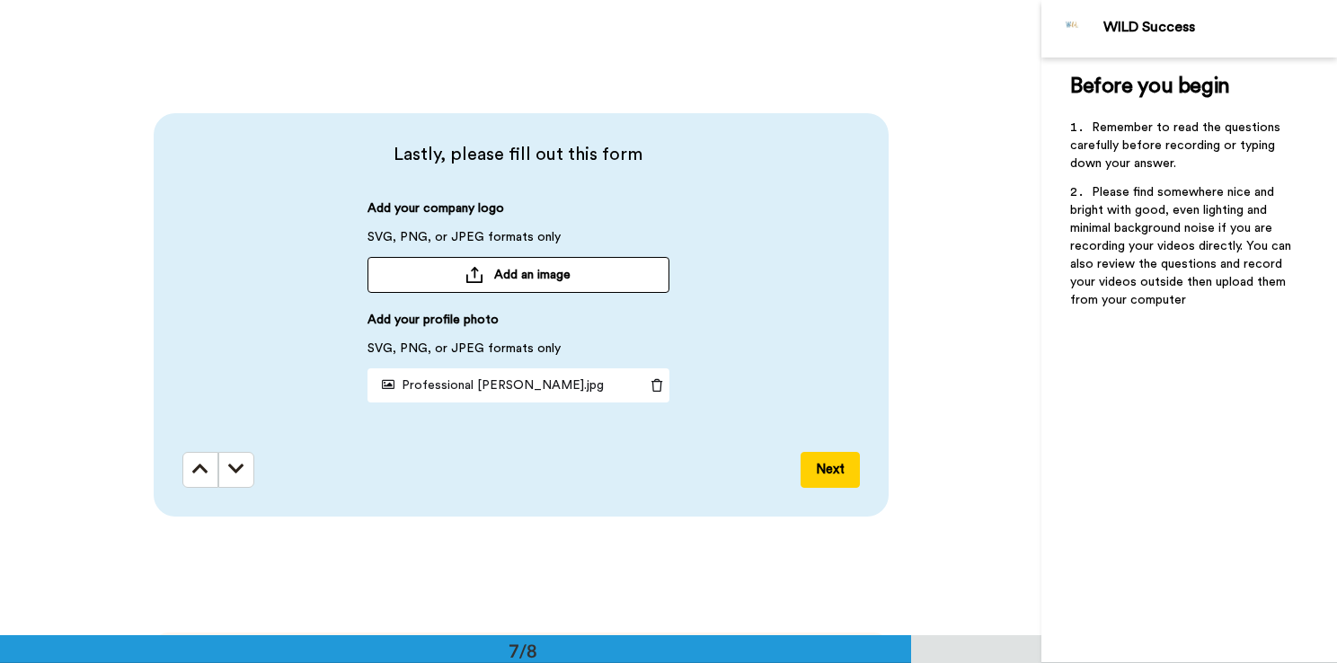
click at [799, 469] on button "Next" at bounding box center [830, 470] width 59 height 36
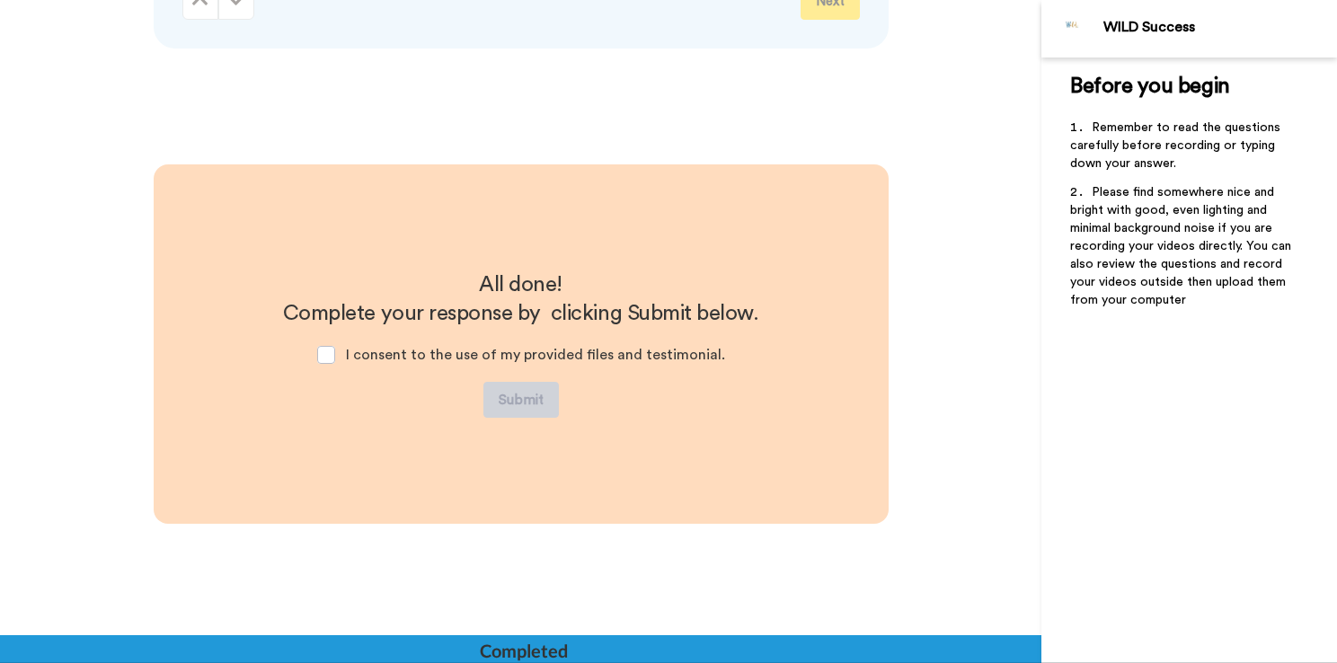
scroll to position [4314, 0]
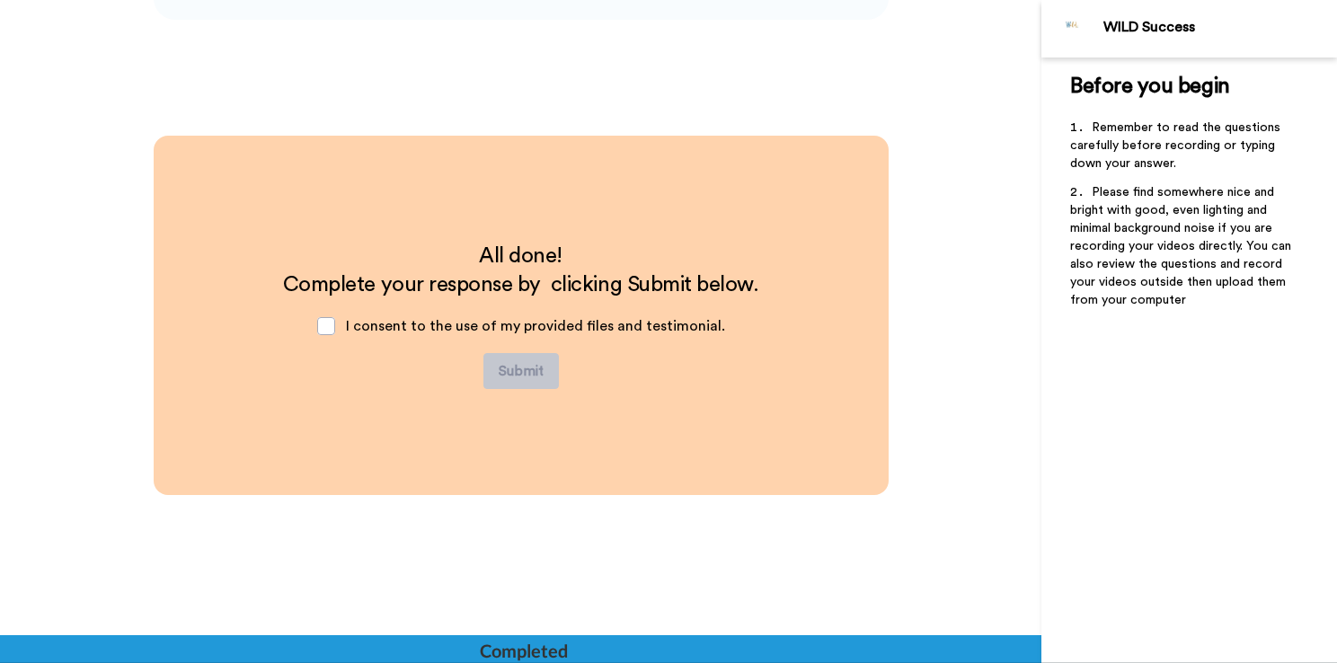
click at [329, 328] on span at bounding box center [326, 326] width 18 height 18
click at [520, 373] on button "Submit" at bounding box center [521, 371] width 75 height 36
